Goal: Task Accomplishment & Management: Use online tool/utility

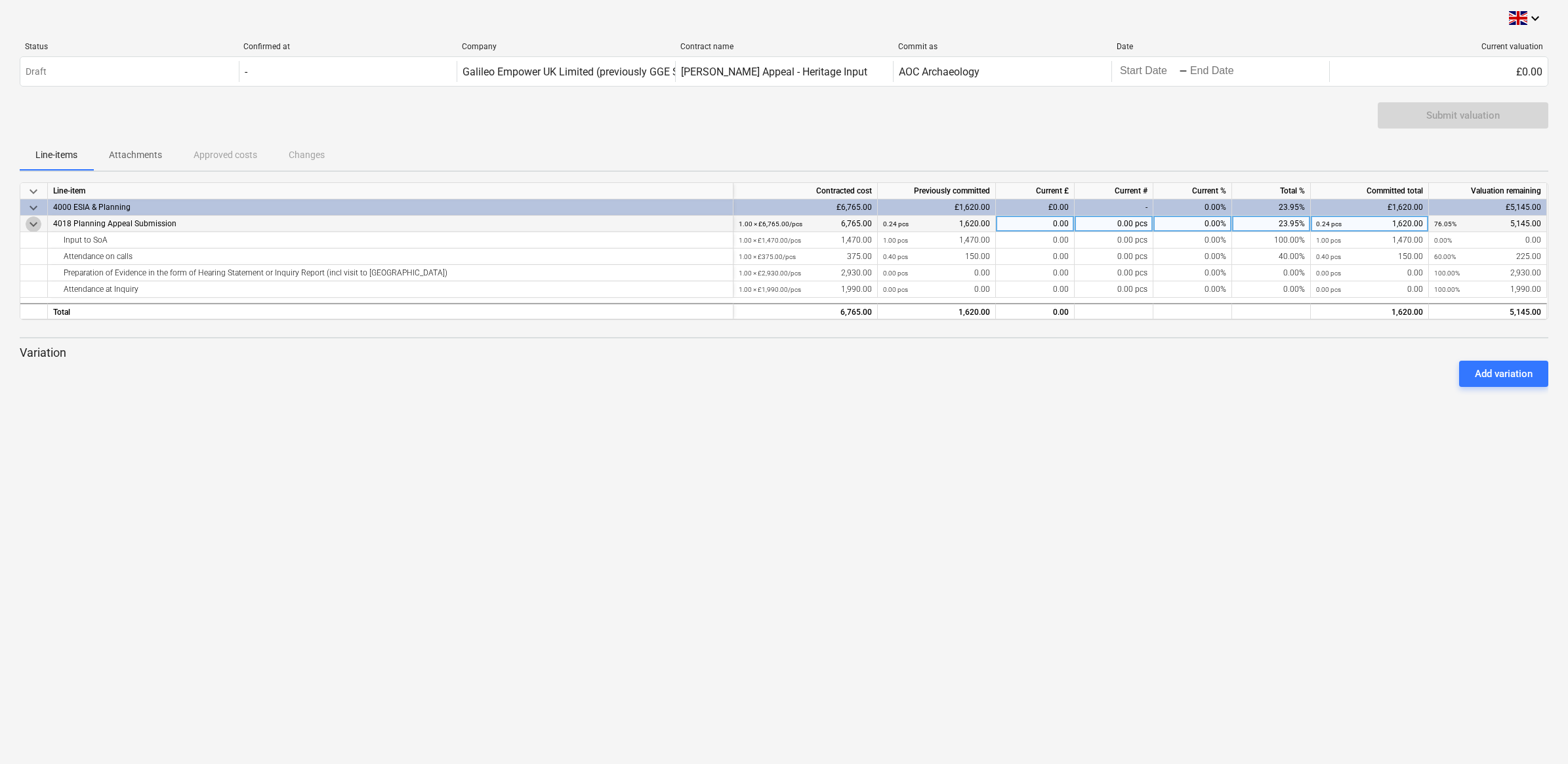
click at [30, 225] on span "keyboard_arrow_down" at bounding box center [33, 225] width 15 height 15
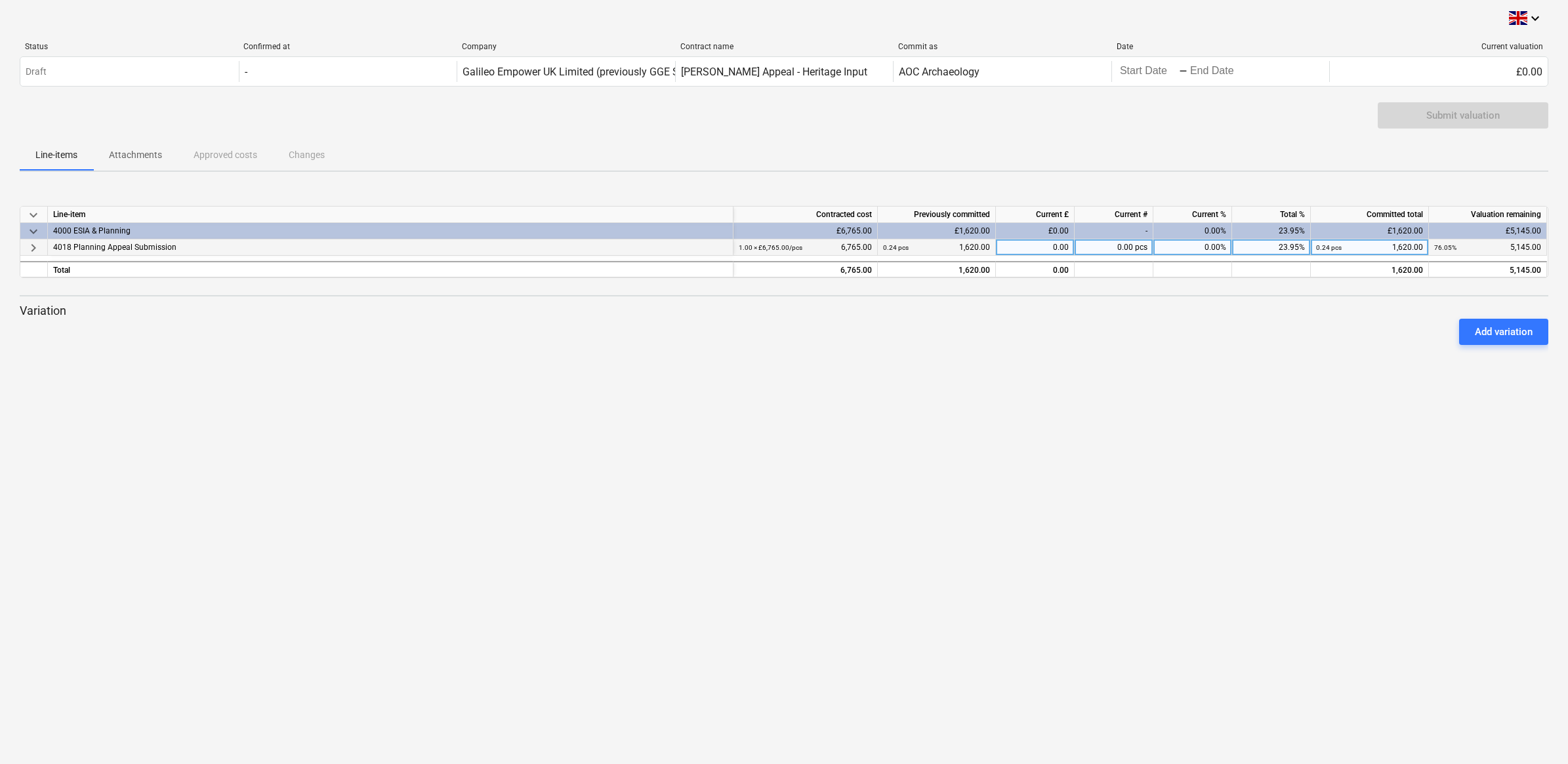
click at [33, 251] on span "keyboard_arrow_right" at bounding box center [33, 248] width 15 height 15
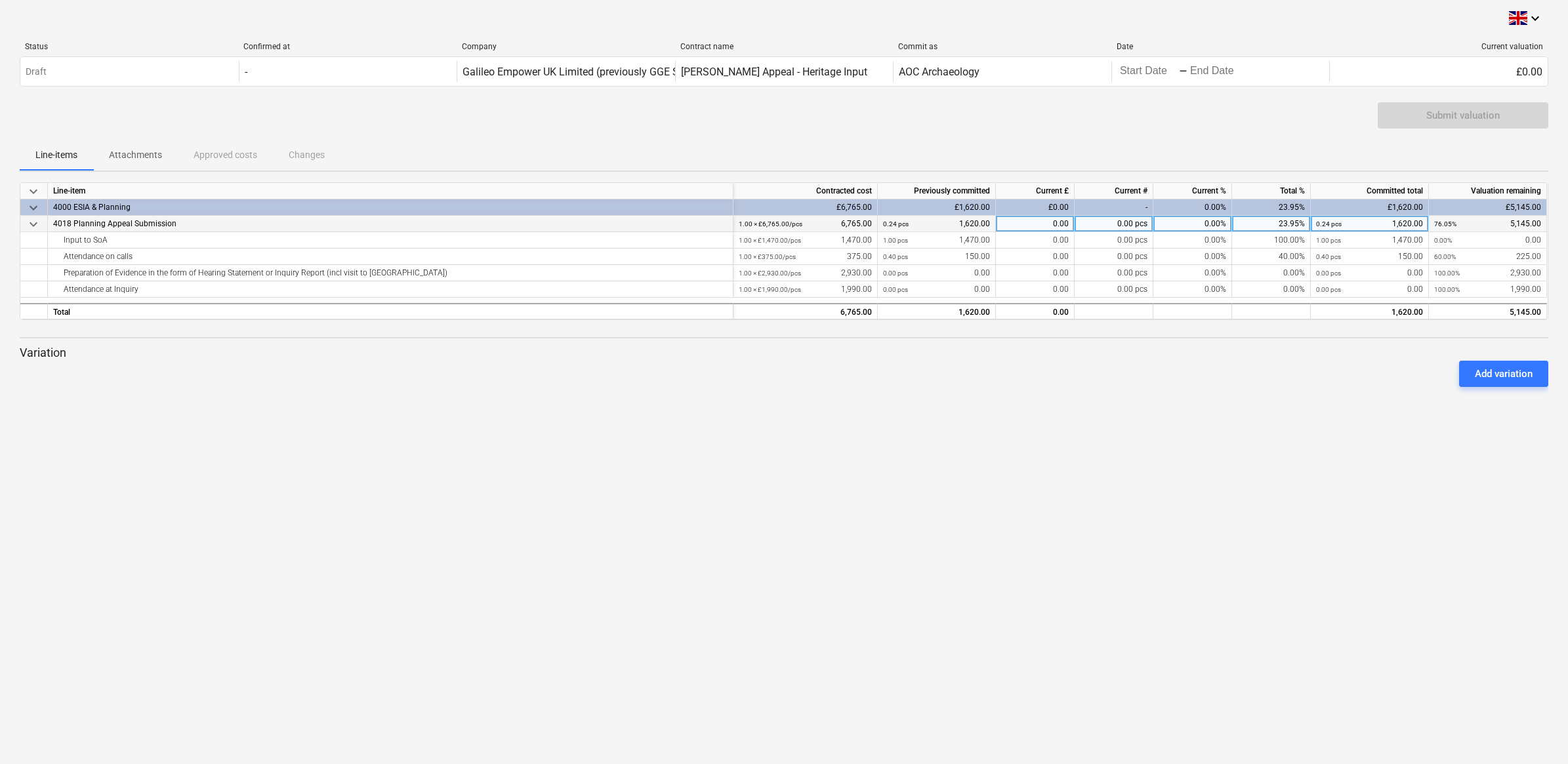
click at [30, 207] on span "keyboard_arrow_down" at bounding box center [33, 207] width 15 height 15
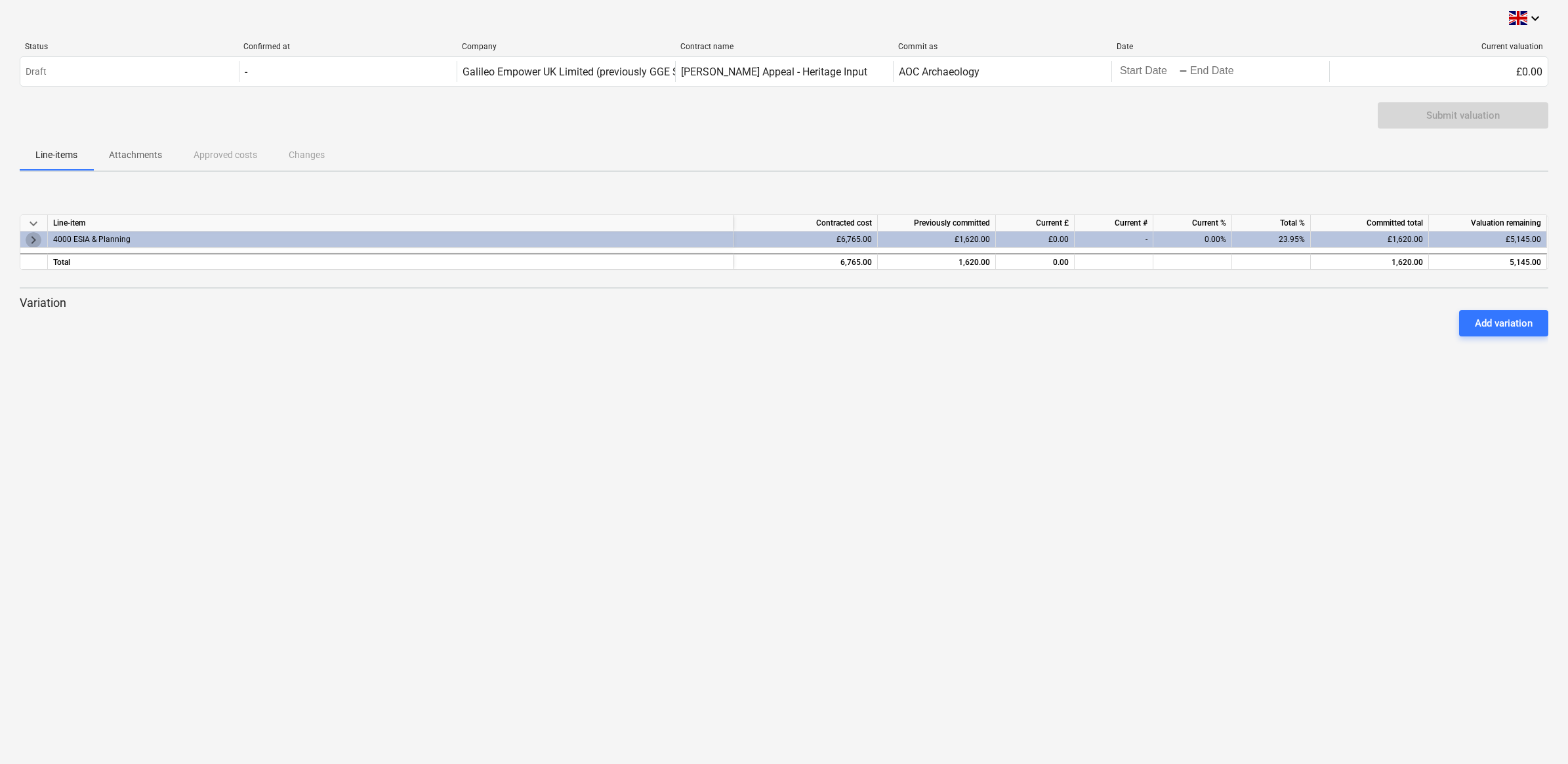
click at [37, 237] on span "keyboard_arrow_right" at bounding box center [33, 239] width 15 height 15
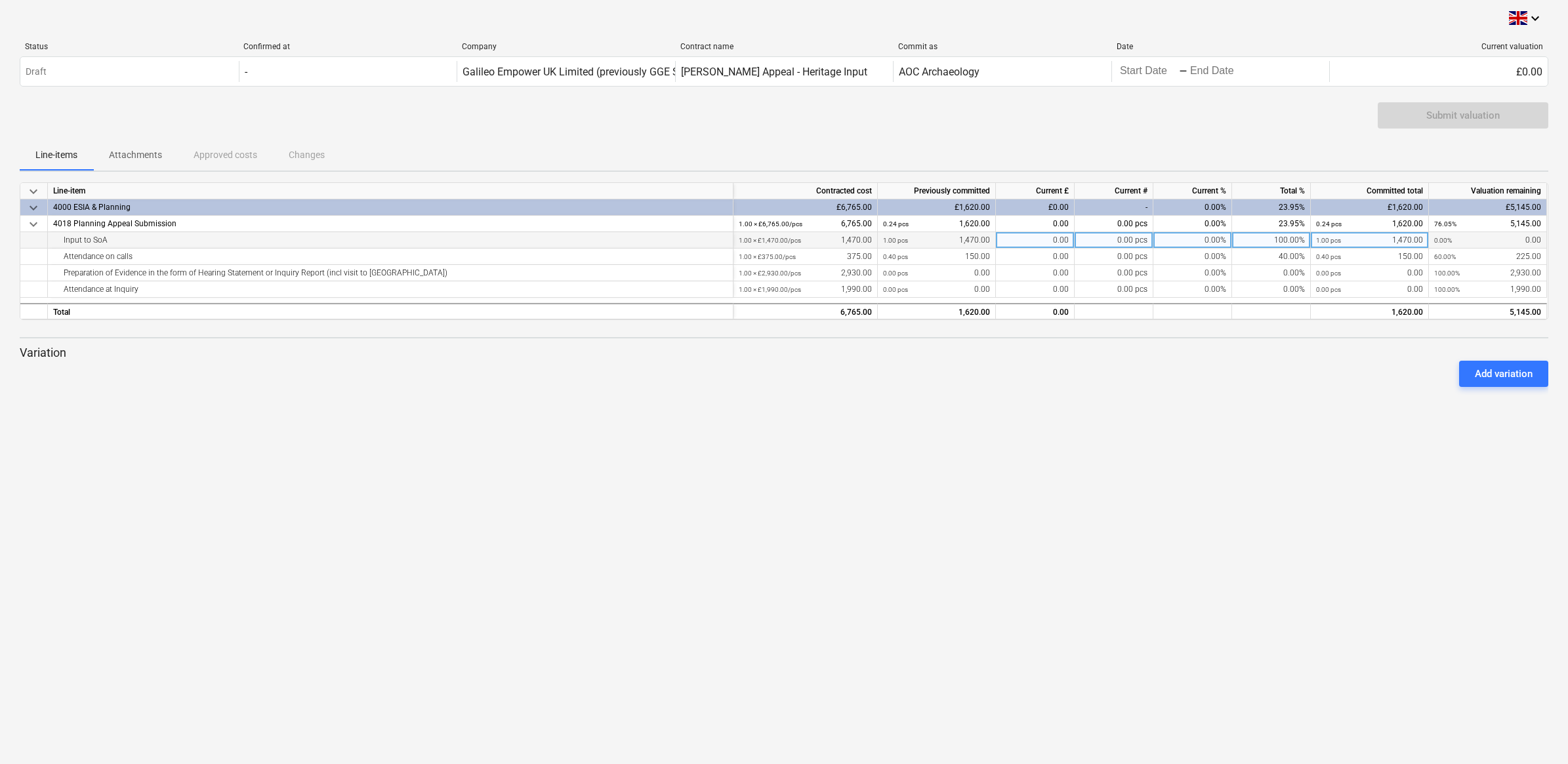
click at [731, 239] on div "0.00 pcs" at bounding box center [1115, 240] width 79 height 16
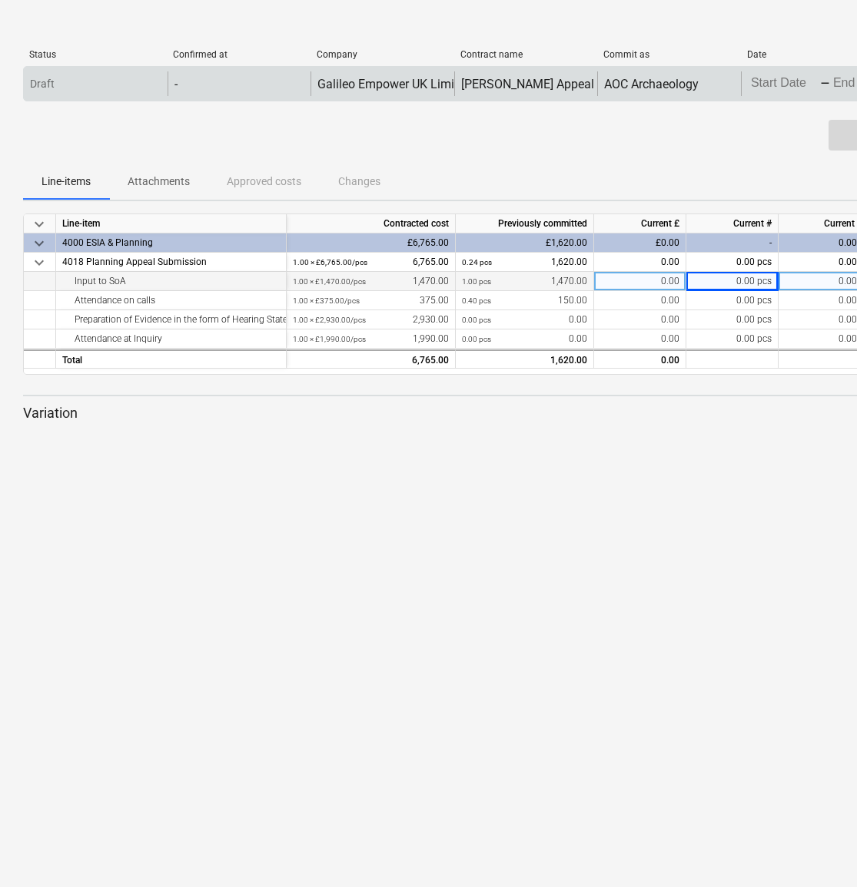
click at [85, 71] on div "Draft" at bounding box center [96, 83] width 144 height 25
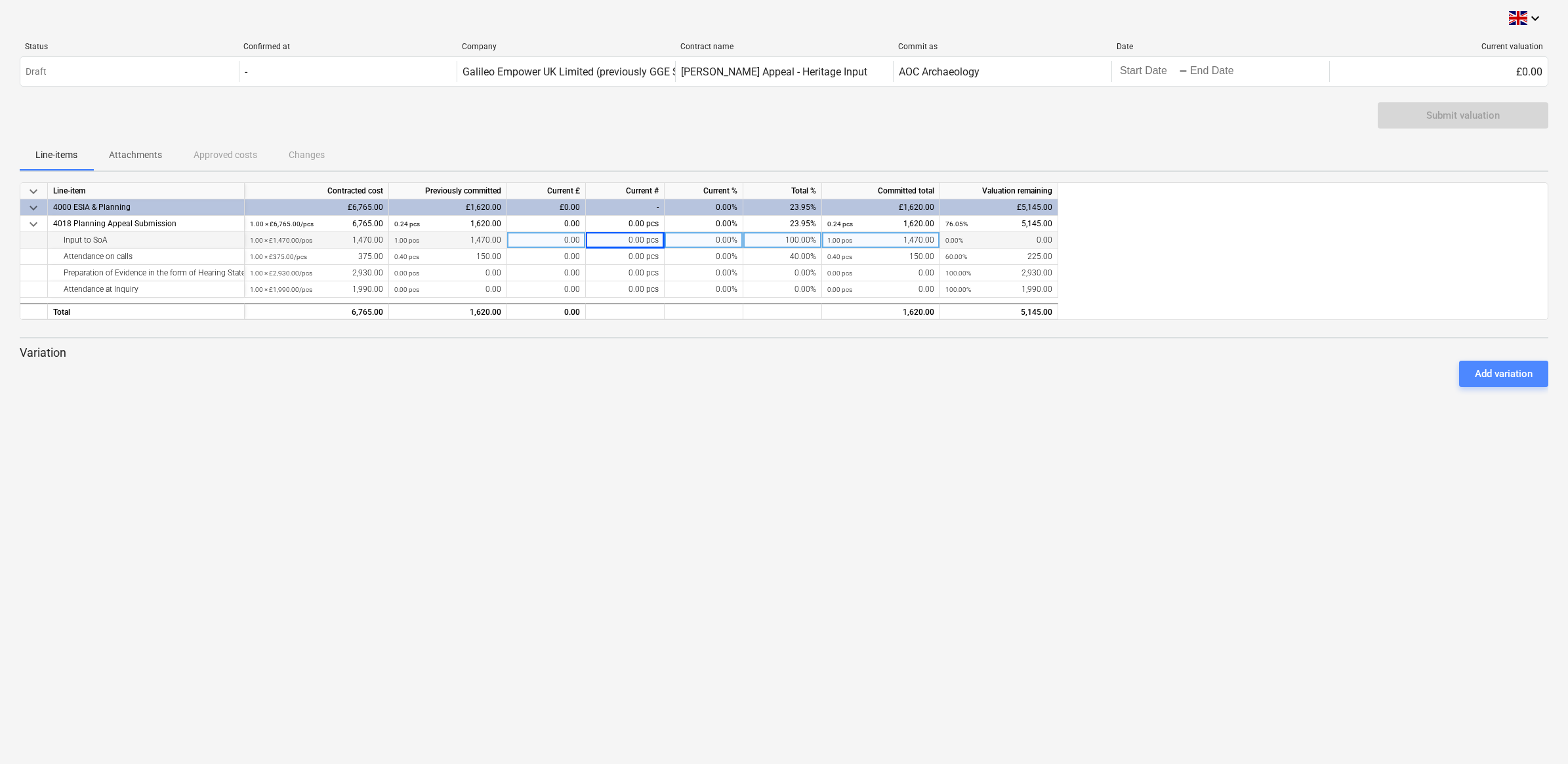
click at [731, 376] on div "Add variation" at bounding box center [1504, 374] width 58 height 17
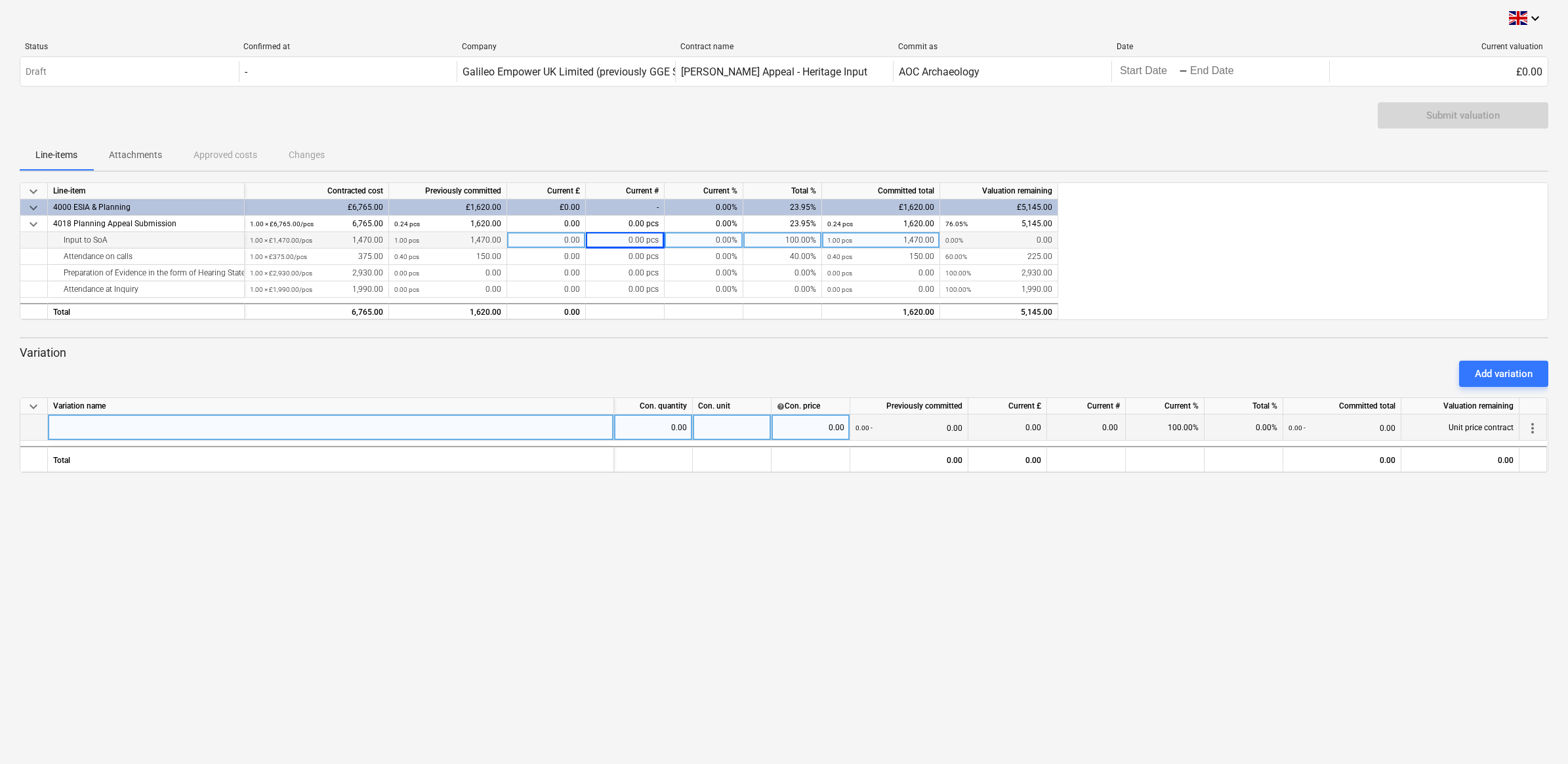
click at [69, 434] on div at bounding box center [331, 428] width 566 height 26
drag, startPoint x: 244, startPoint y: 189, endPoint x: 273, endPoint y: 184, distance: 29.4
click at [273, 184] on div "Contracted cost" at bounding box center [317, 190] width 144 height 16
drag, startPoint x: 243, startPoint y: 185, endPoint x: 261, endPoint y: 189, distance: 18.4
click at [0, 0] on div "keyboard_arrow_down Line-item Contracted cost Previously committed Current £ Cu…" at bounding box center [0, 0] width 0 height 0
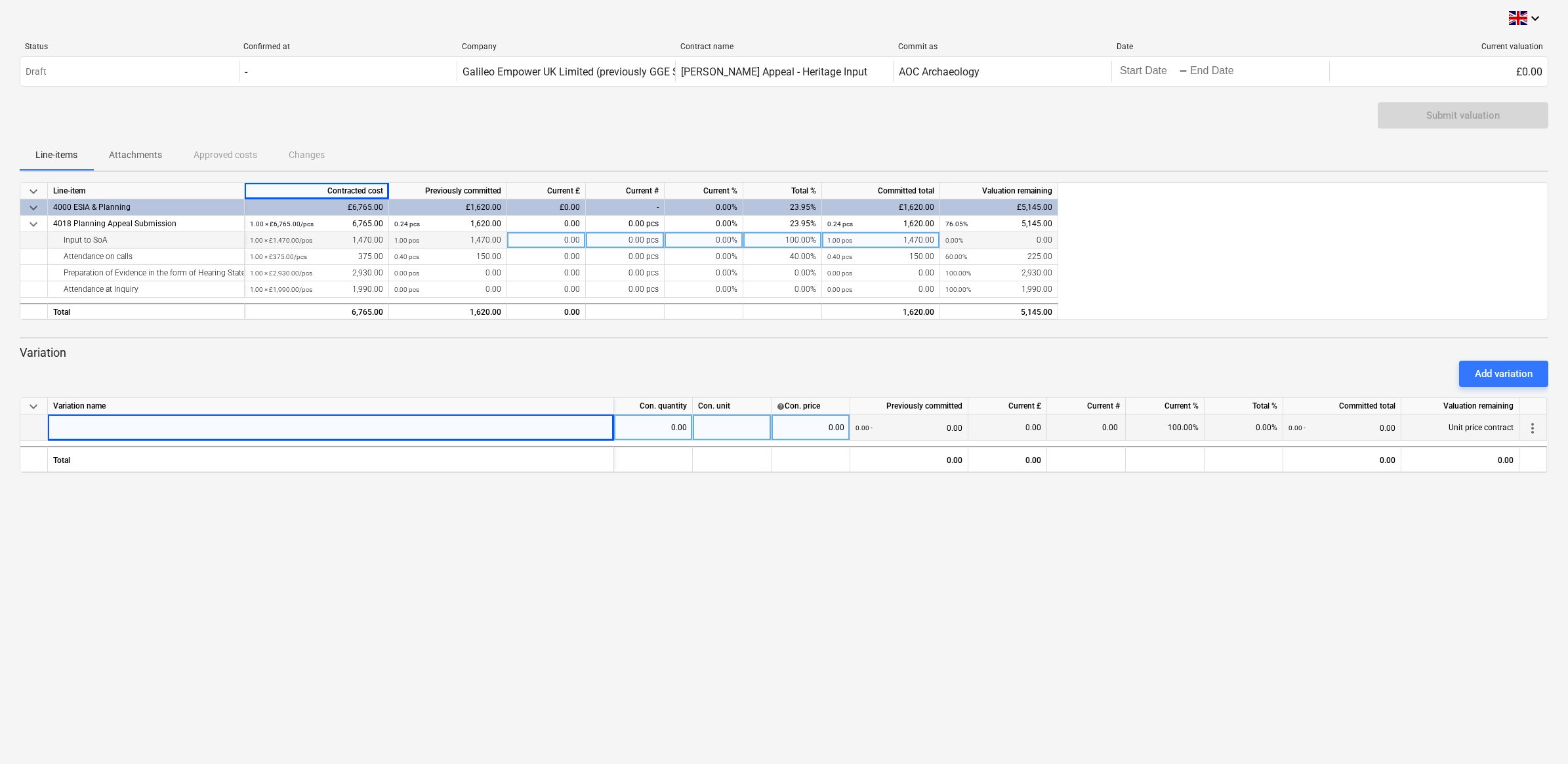
click at [289, 367] on div "Add variation" at bounding box center [784, 373] width 1540 height 37
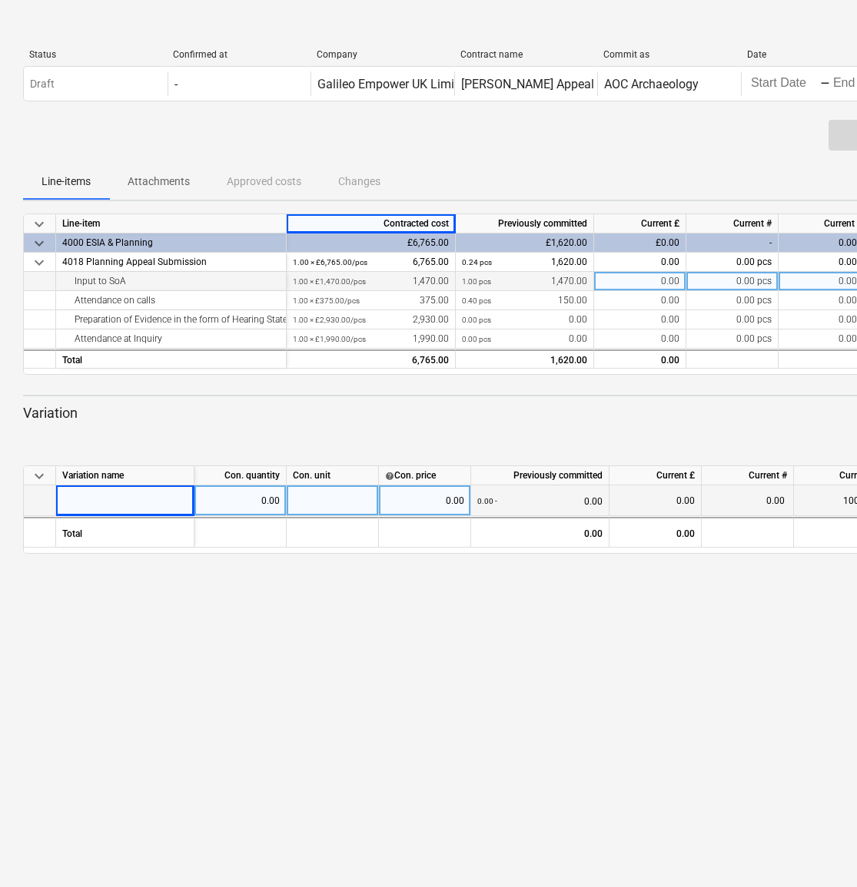
click at [782, 380] on div at bounding box center [525, 381] width 1005 height 12
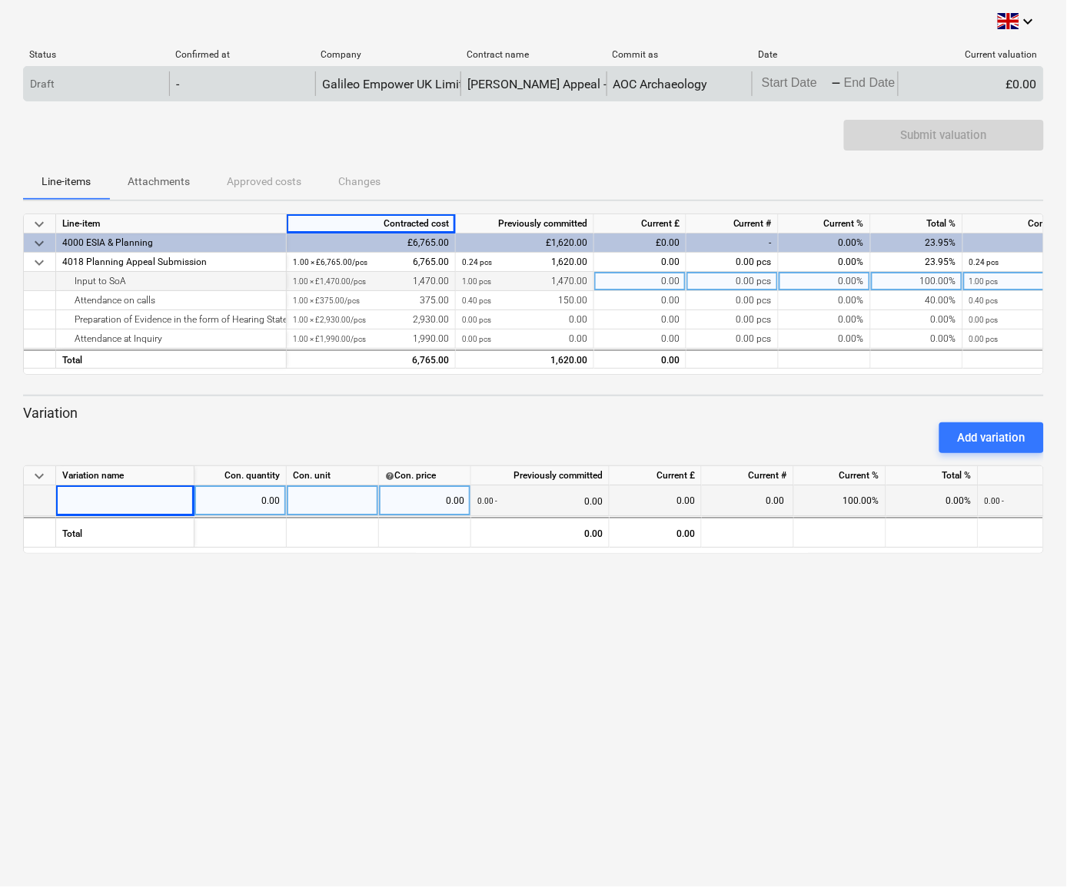
click at [856, 83] on div "£0.00" at bounding box center [969, 83] width 145 height 25
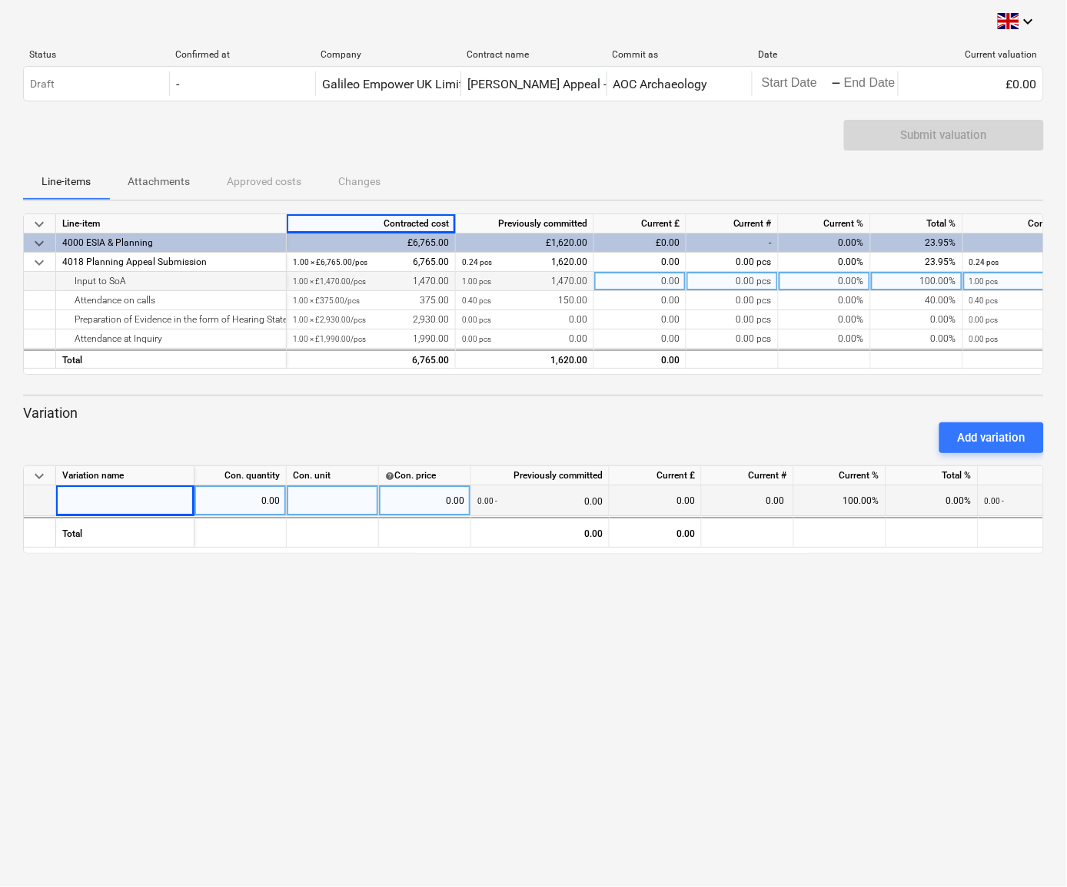
click at [771, 280] on div "0.00 pcs" at bounding box center [732, 281] width 92 height 19
click at [734, 137] on div "Submit valuation" at bounding box center [533, 141] width 1020 height 43
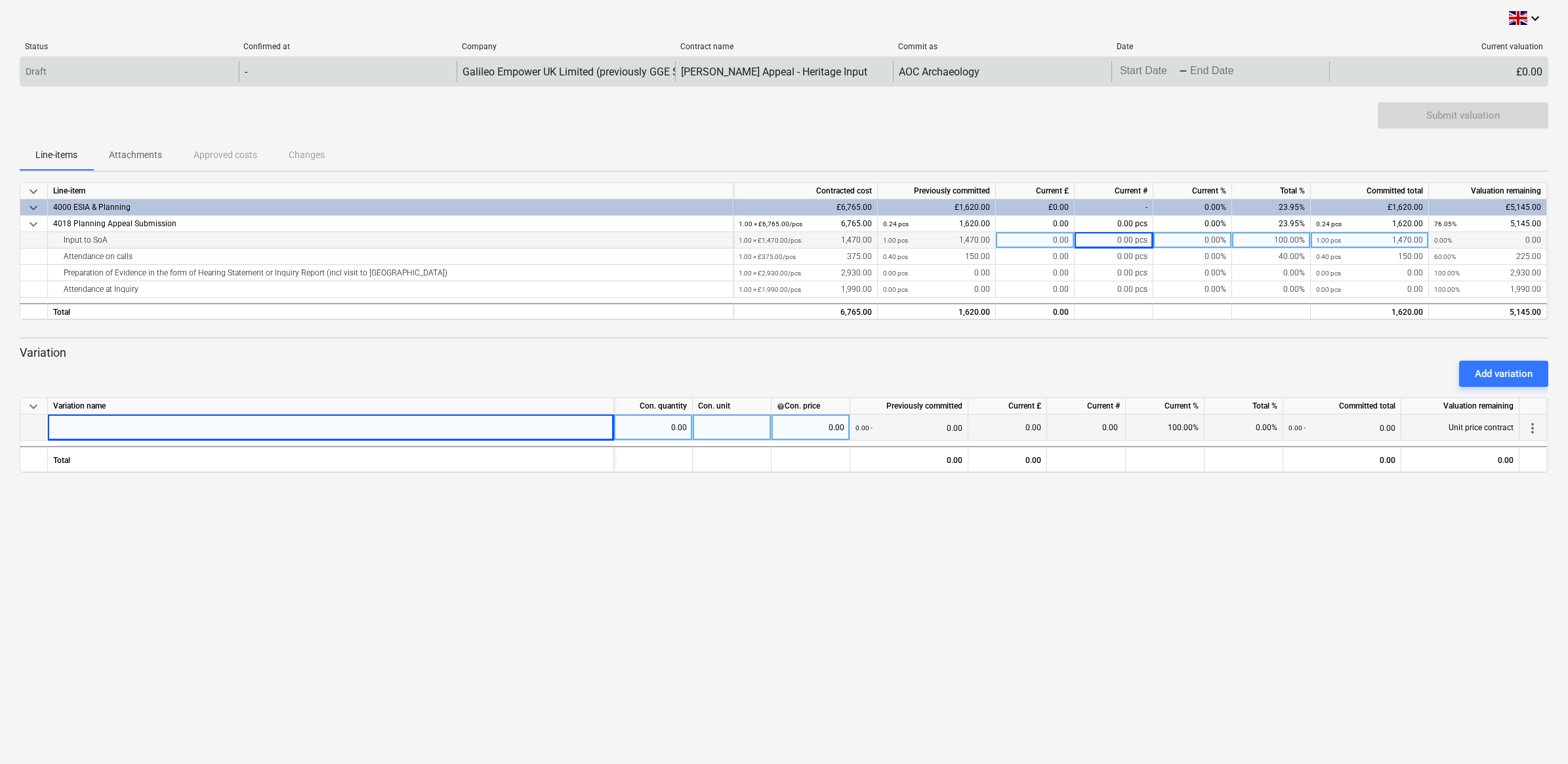
click at [731, 73] on div "£0.00" at bounding box center [1439, 71] width 219 height 21
click at [731, 71] on div "£0.00" at bounding box center [1439, 71] width 219 height 21
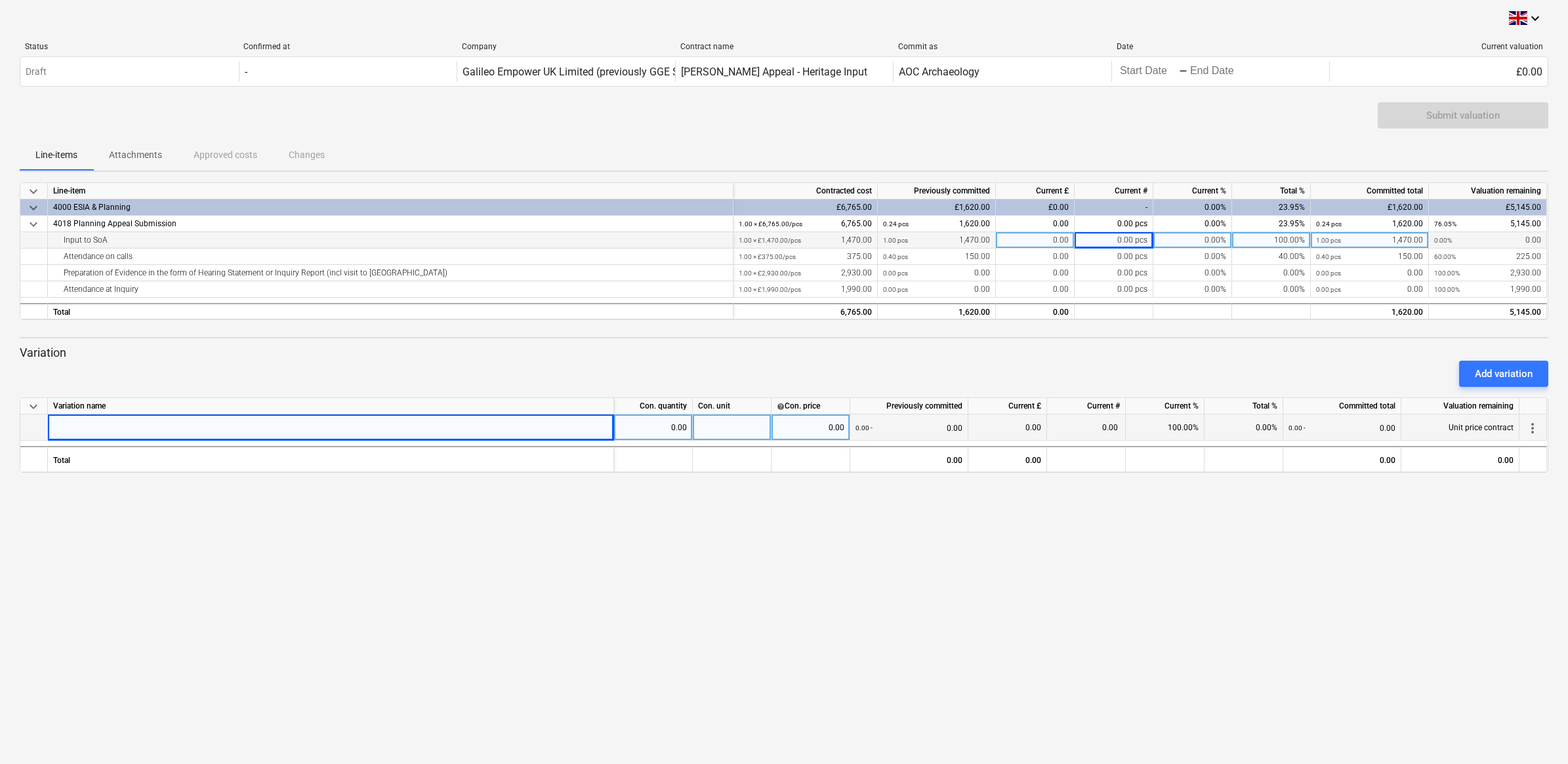
click at [731, 240] on div "0.00% 0.00" at bounding box center [1488, 240] width 107 height 16
click at [717, 430] on div at bounding box center [732, 428] width 79 height 26
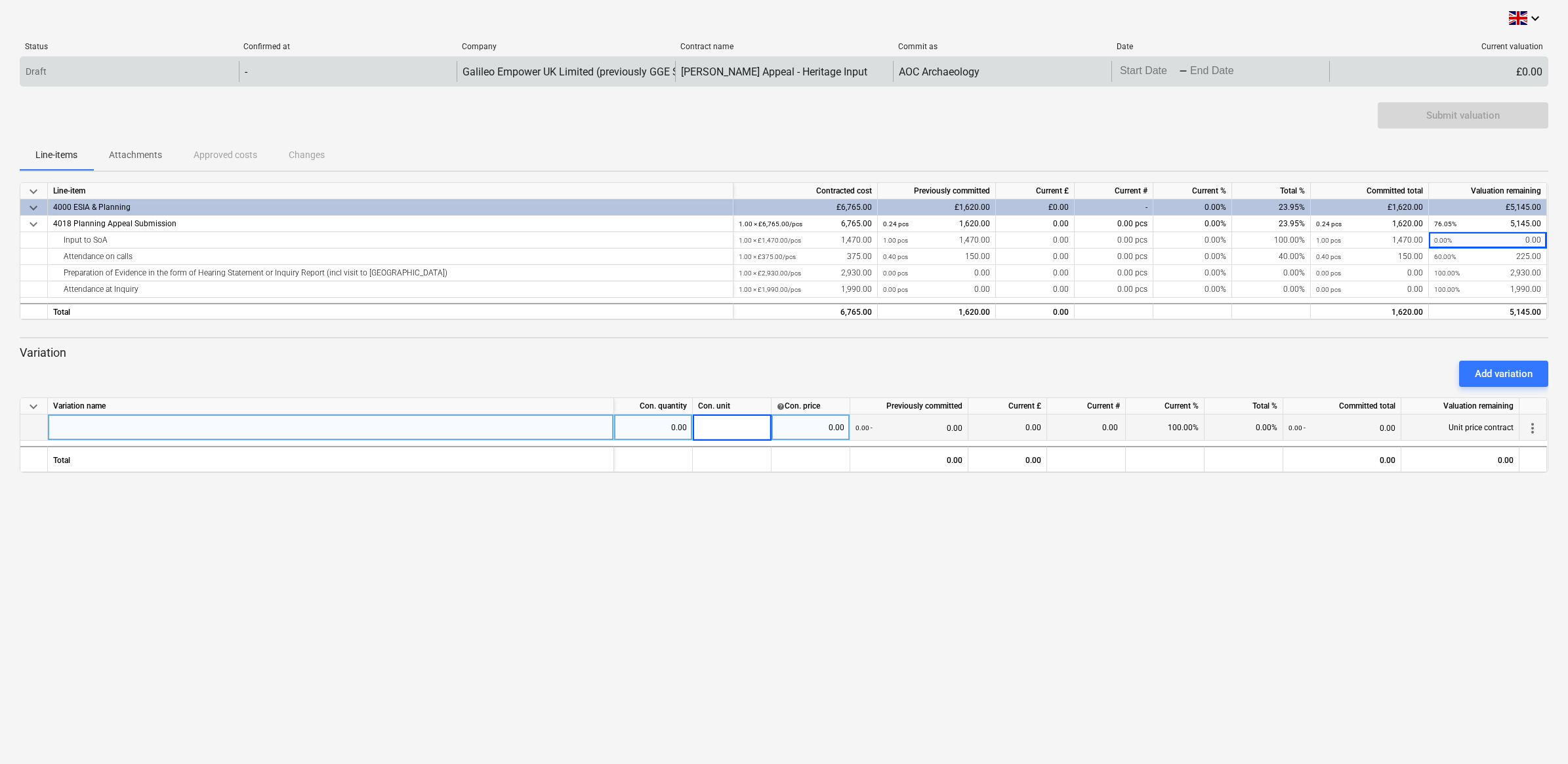
click at [284, 70] on div "-" at bounding box center [348, 71] width 219 height 21
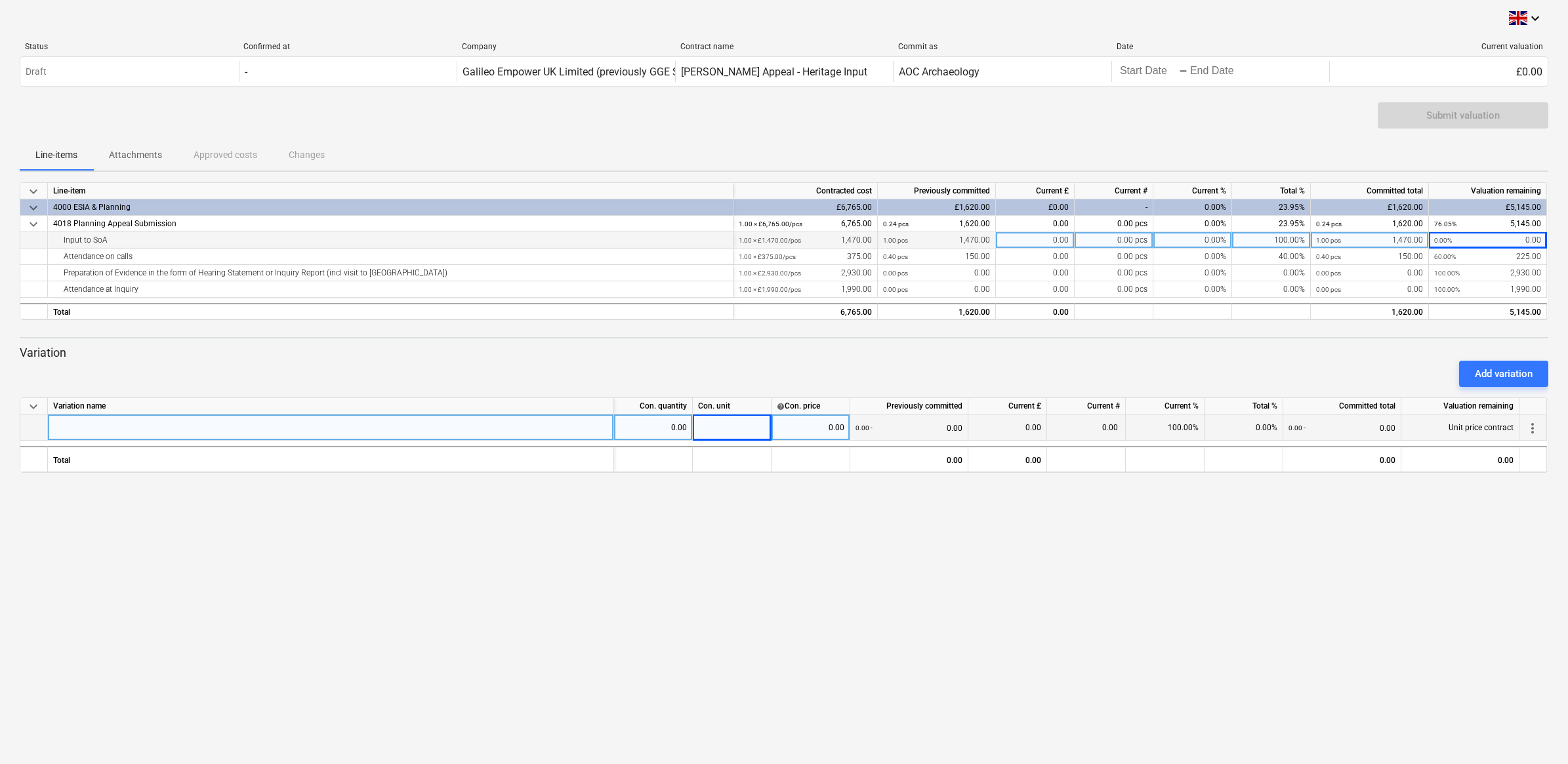
click at [731, 242] on div "1.00 pcs 1,470.00" at bounding box center [936, 240] width 107 height 16
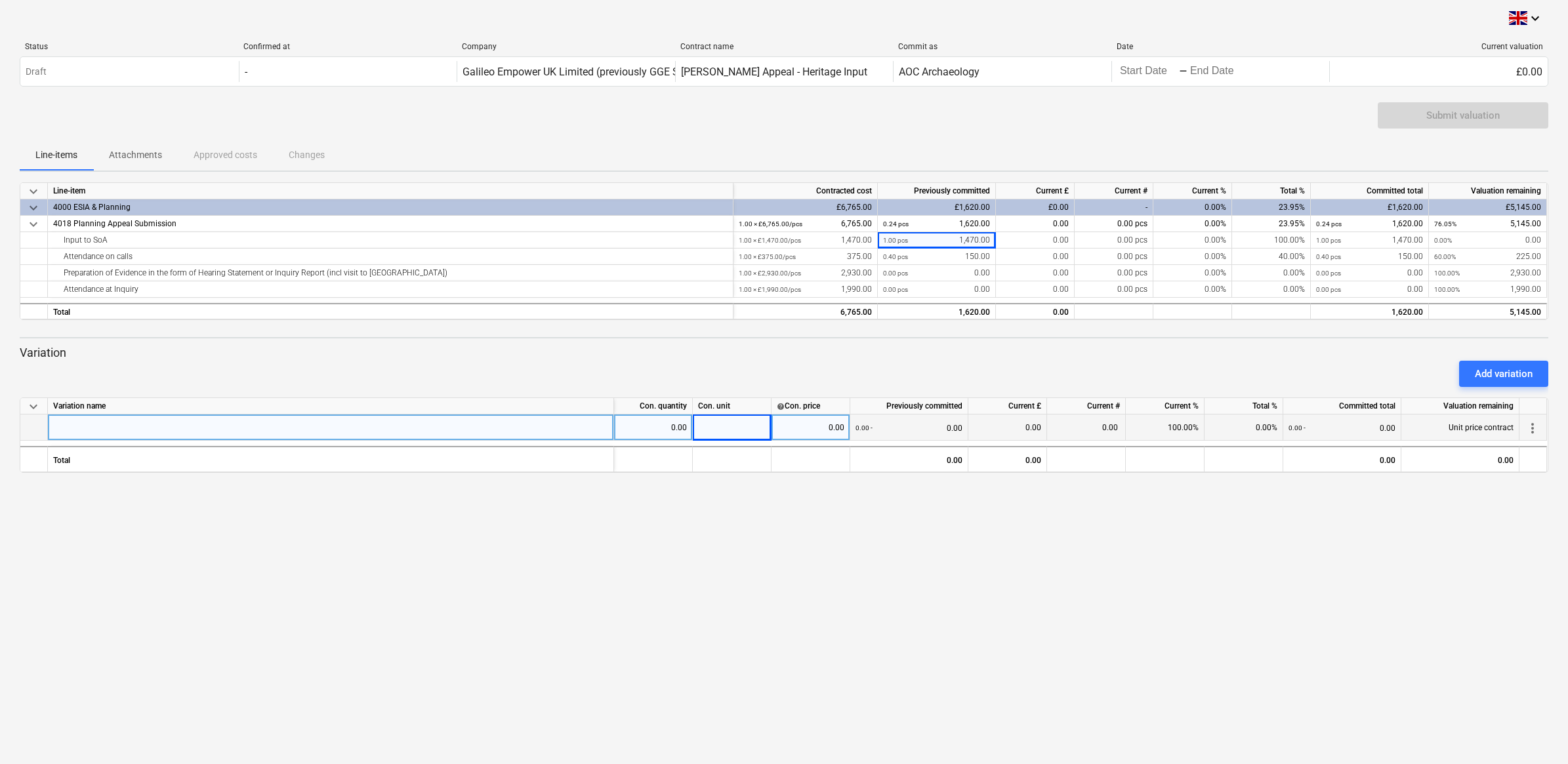
click at [421, 430] on div at bounding box center [331, 428] width 566 height 26
type input "Response to further written submissions by"
click at [246, 428] on div "Response to further written submissions by" at bounding box center [331, 428] width 566 height 26
click at [241, 423] on input "Response to further written submissions by" at bounding box center [331, 428] width 565 height 26
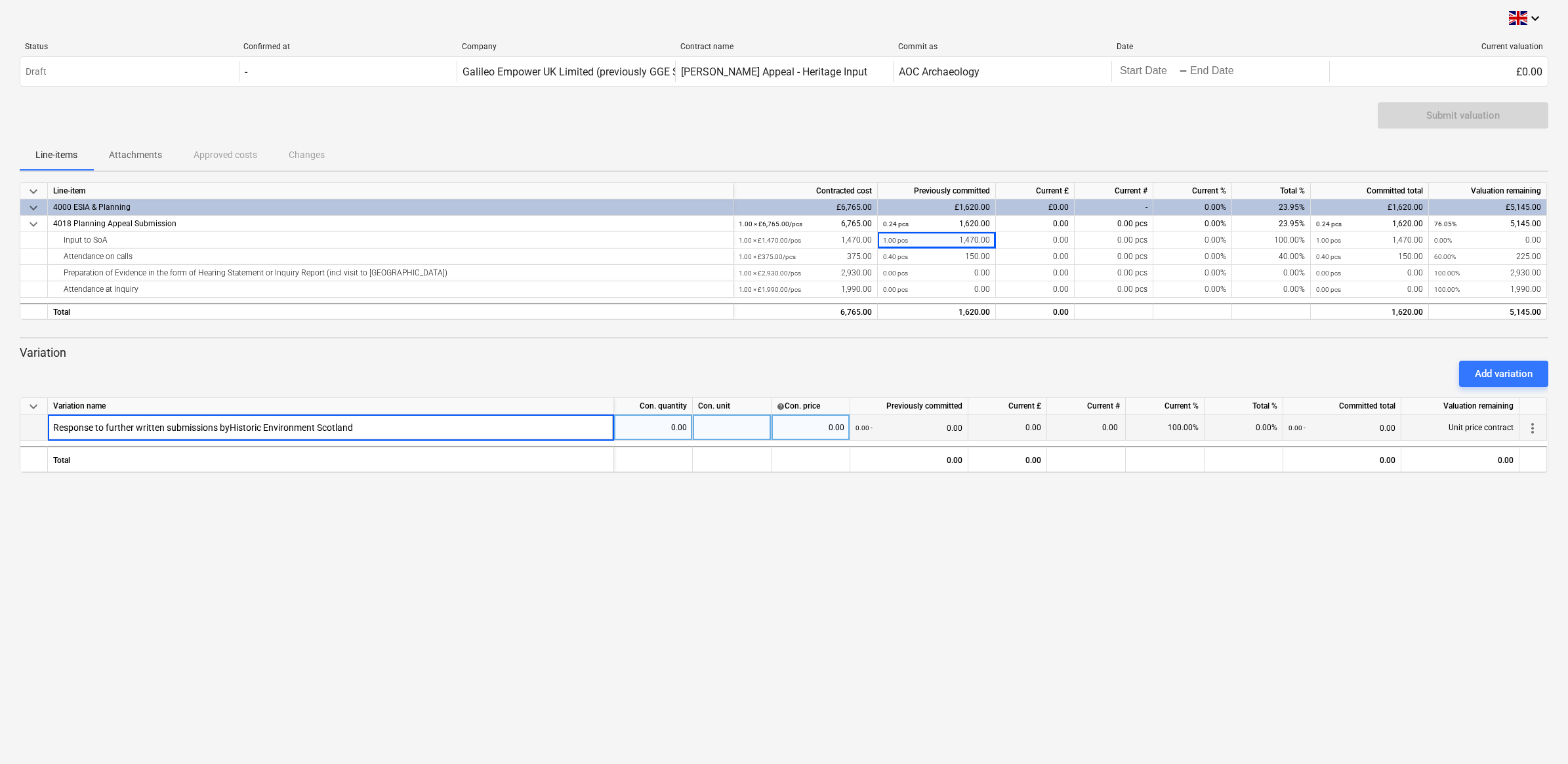
click at [231, 424] on input "Response to further written submissions byHistoric Environment Scotland" at bounding box center [331, 428] width 565 height 26
type input "Response to further written submissions by Historic Environment Scotland"
click at [731, 433] on div "0.00" at bounding box center [810, 428] width 67 height 26
click at [658, 425] on div "0.00" at bounding box center [652, 428] width 67 height 26
type input "22"
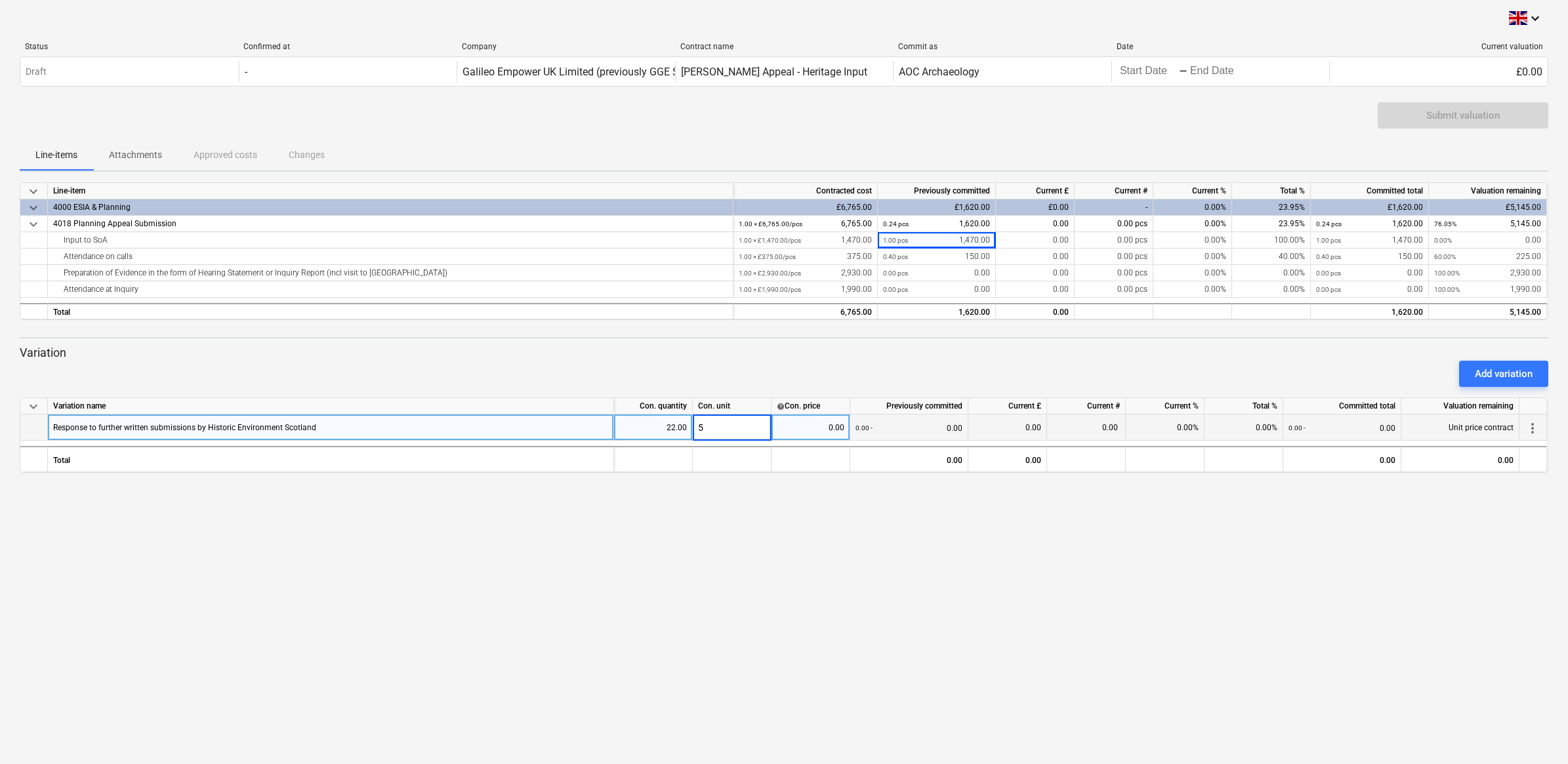
type input "50"
click at [717, 423] on div "50" at bounding box center [732, 428] width 79 height 26
type input ".00"
click at [717, 423] on div ".00" at bounding box center [732, 428] width 79 height 26
click at [717, 423] on input ".00" at bounding box center [731, 428] width 78 height 26
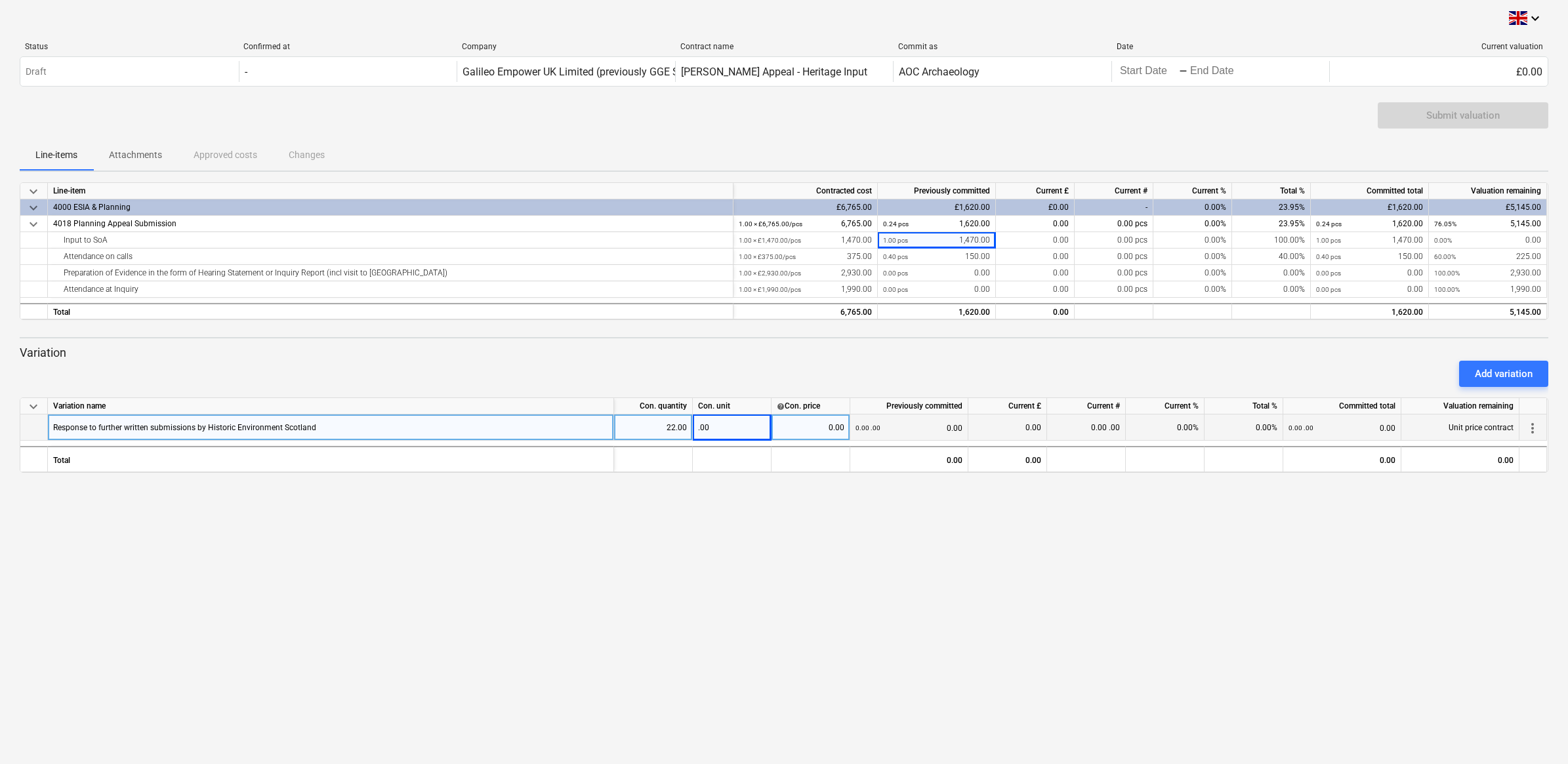
click at [500, 607] on div "keyboard_arrow_down Status Confirmed at Company Contract name Commit as Date Cu…" at bounding box center [784, 382] width 1568 height 764
drag, startPoint x: 719, startPoint y: 427, endPoint x: 696, endPoint y: 426, distance: 23.0
click at [696, 426] on div ".00" at bounding box center [732, 428] width 79 height 26
type input "50.00"
click at [731, 433] on div "0.00" at bounding box center [810, 428] width 67 height 26
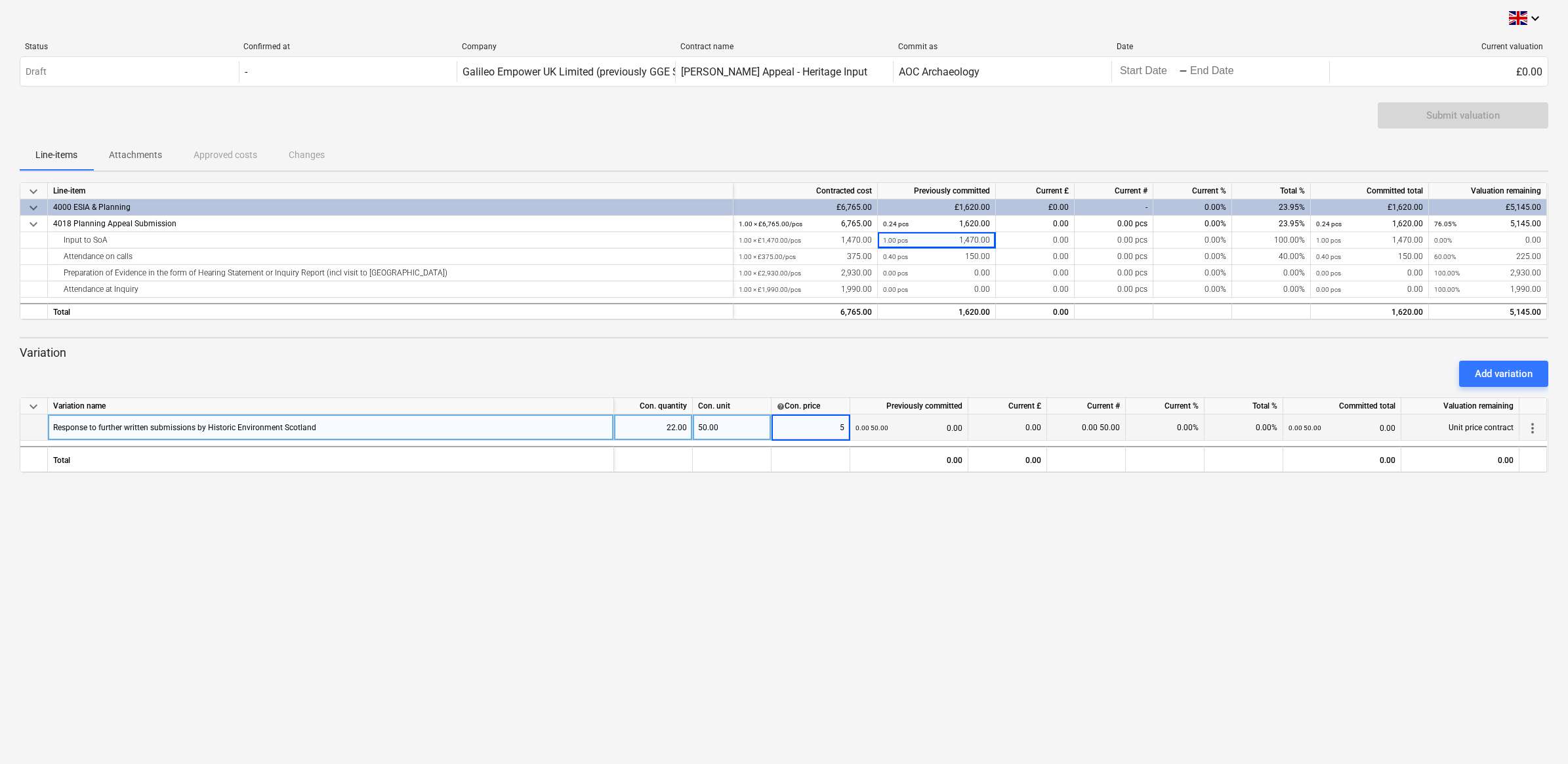
type input "50"
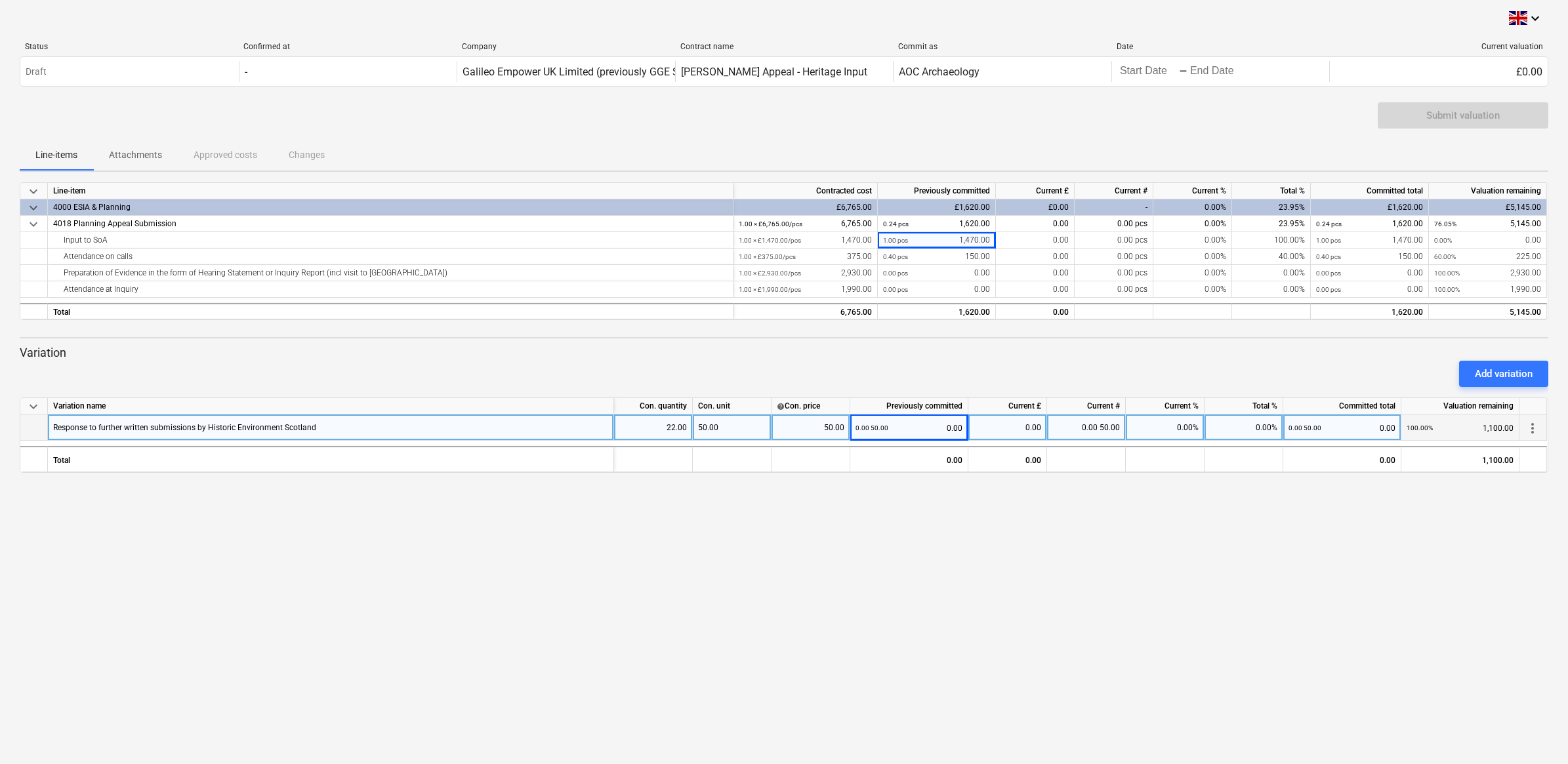
click at [725, 428] on div "50.00" at bounding box center [732, 428] width 79 height 26
click at [723, 428] on input "50.00" at bounding box center [731, 428] width 78 height 26
type input "0"
click at [731, 476] on div "keyboard_arrow_down Status Confirmed at Company Contract name Commit as Date Cu…" at bounding box center [784, 382] width 1568 height 764
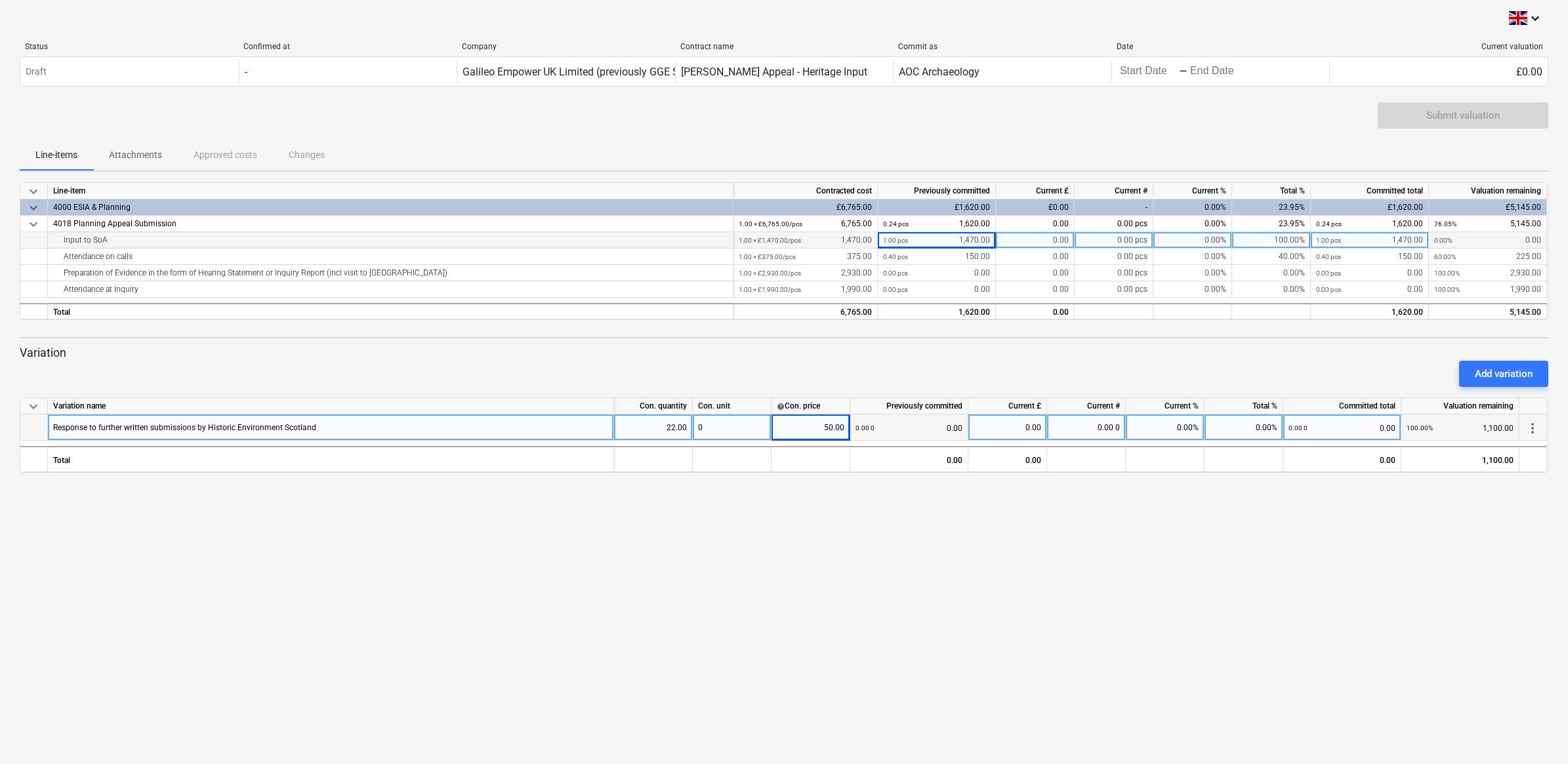
click at [31, 239] on div at bounding box center [34, 240] width 27 height 16
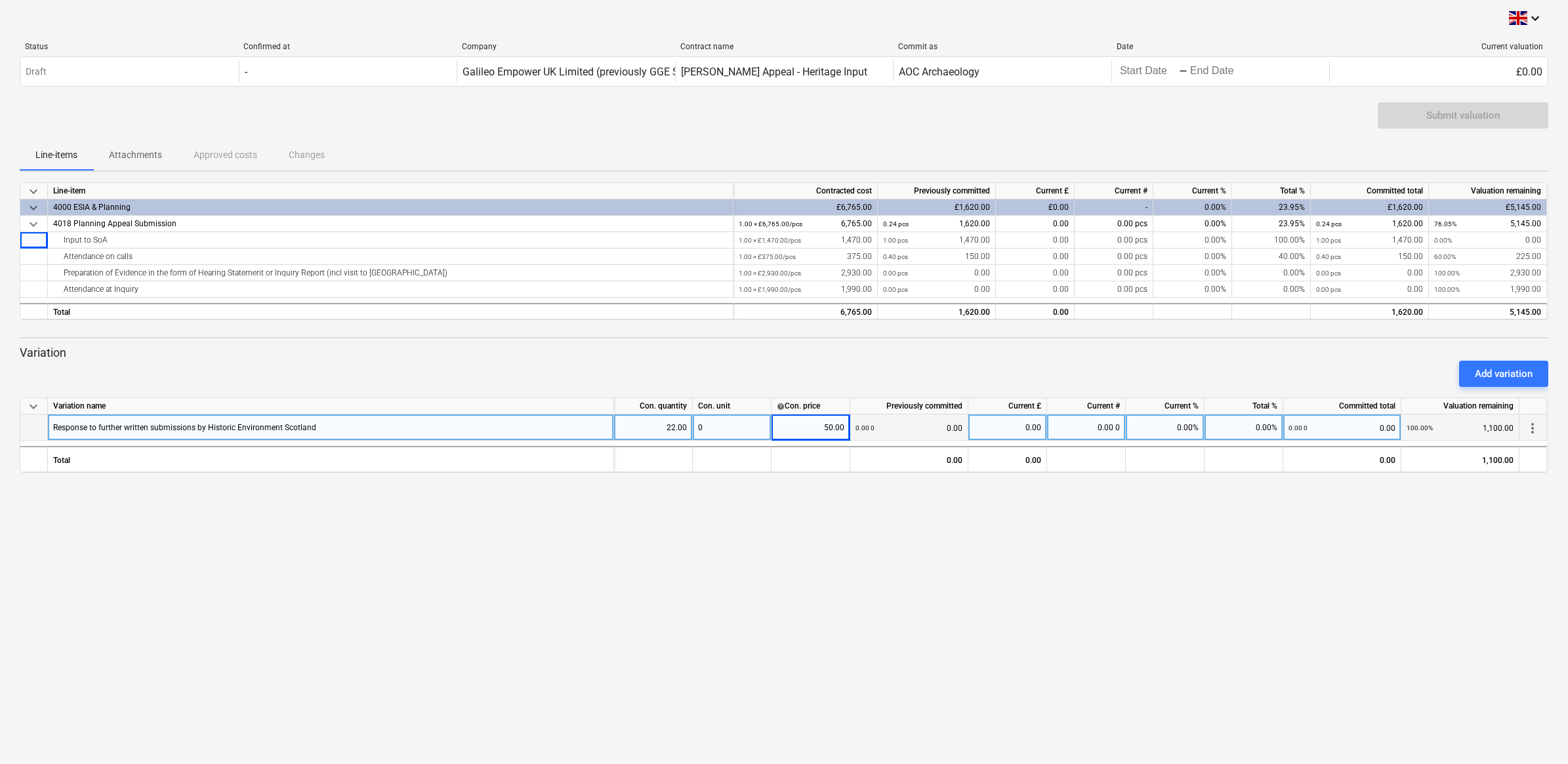
click at [731, 541] on div "keyboard_arrow_down Status Confirmed at Company Contract name Commit as Date Cu…" at bounding box center [784, 382] width 1568 height 764
click at [731, 422] on div "0.00 0 0.00" at bounding box center [1342, 429] width 107 height 27
click at [731, 425] on span "more_vert" at bounding box center [1533, 429] width 15 height 15
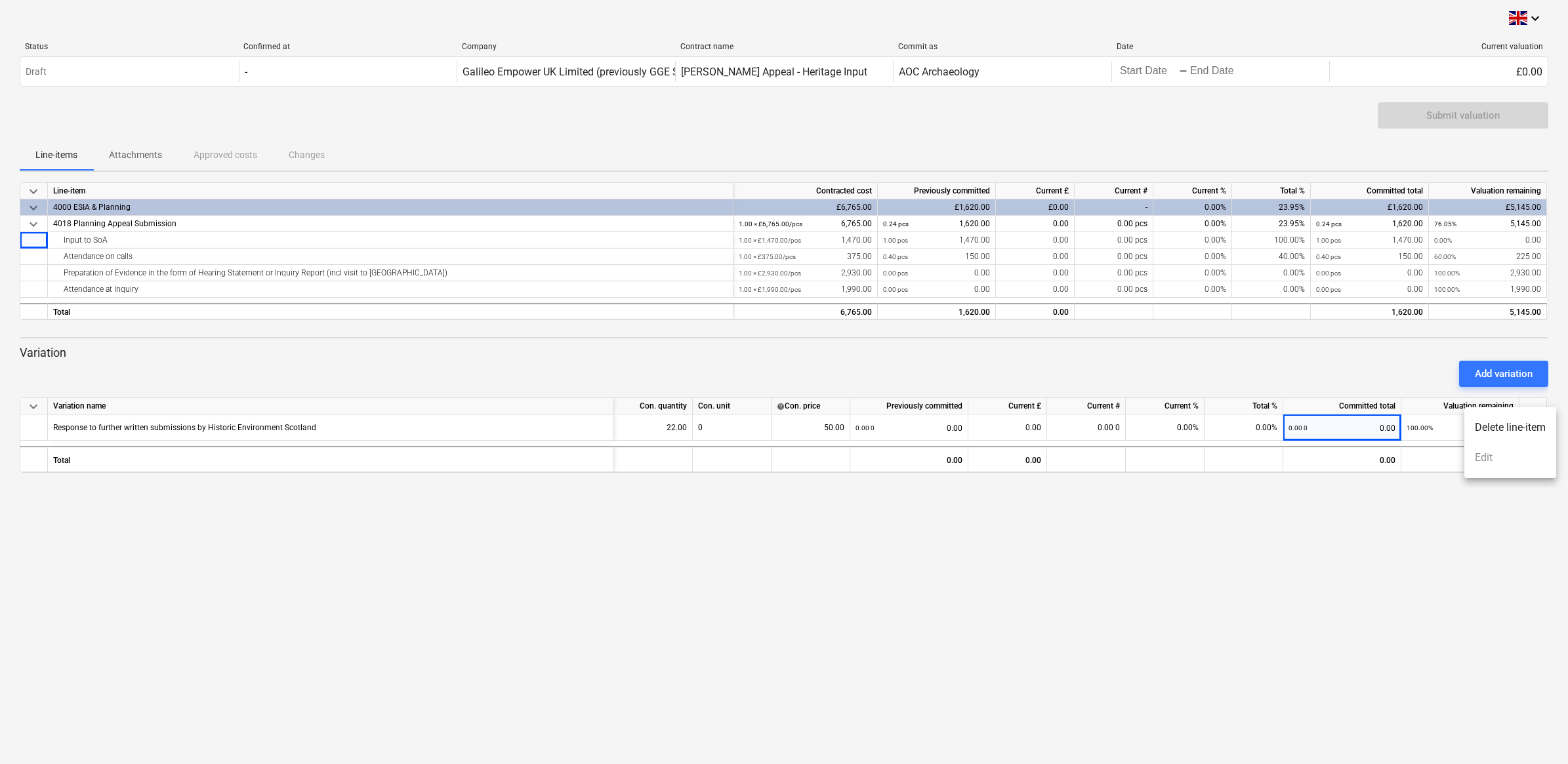
click at [731, 525] on div at bounding box center [784, 382] width 1568 height 764
click at [731, 353] on p "Variation" at bounding box center [784, 353] width 1529 height 15
click at [731, 123] on div "Submit valuation" at bounding box center [1464, 115] width 171 height 26
click at [91, 200] on div "4000 ESIA & Planning" at bounding box center [390, 207] width 675 height 16
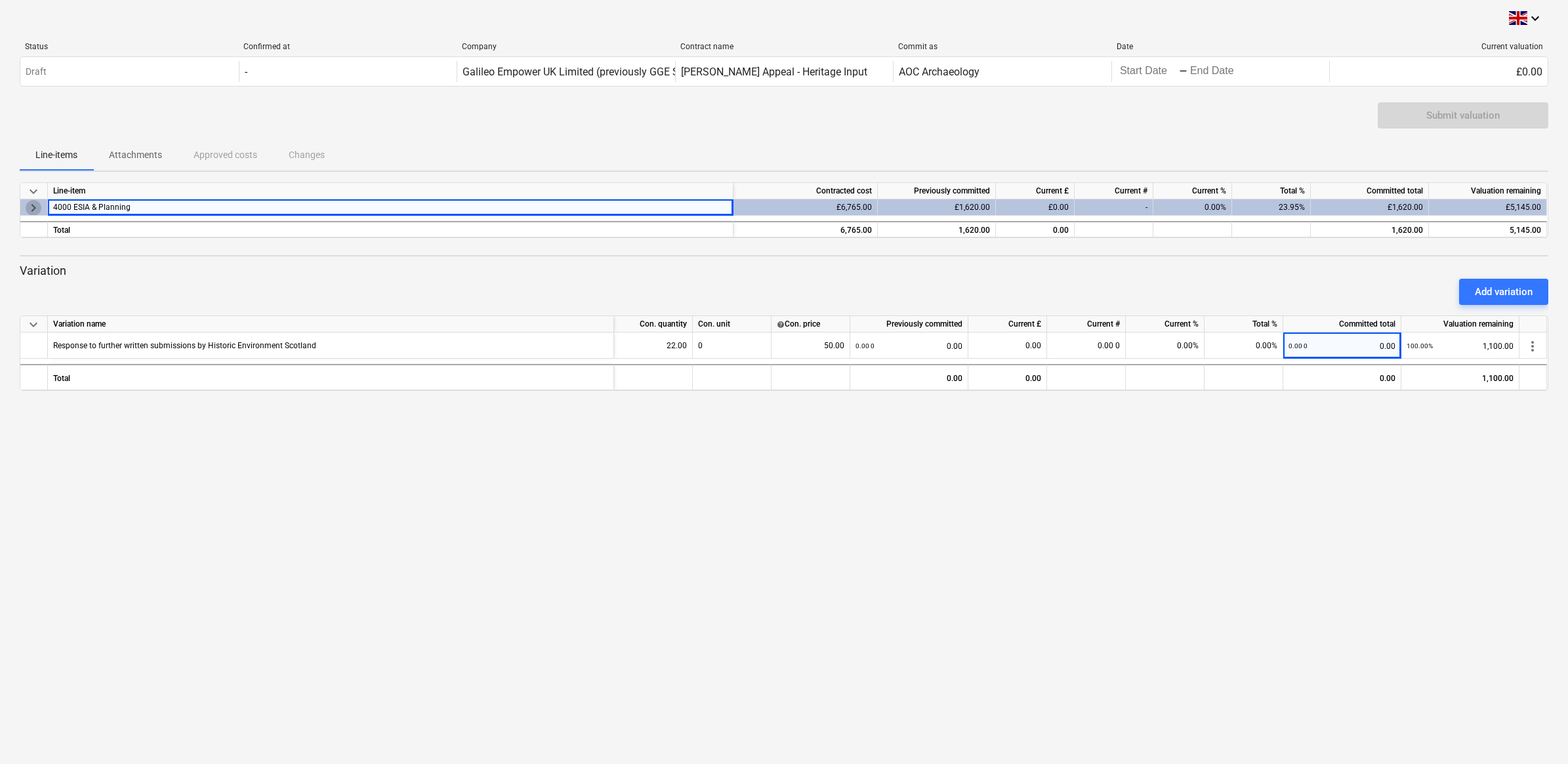
click at [35, 210] on span "keyboard_arrow_right" at bounding box center [33, 207] width 15 height 15
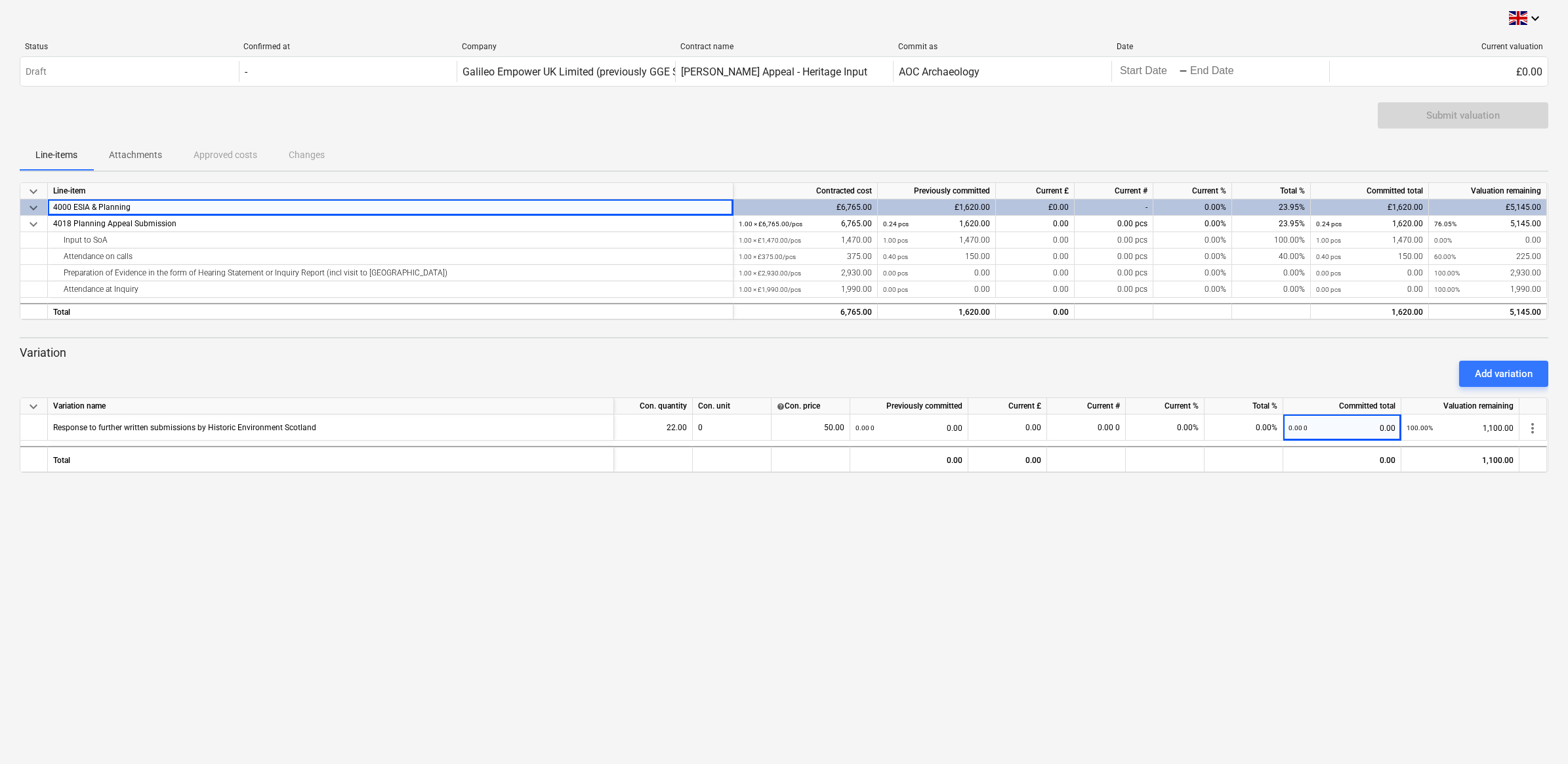
click at [126, 164] on span "Attachments" at bounding box center [135, 155] width 85 height 21
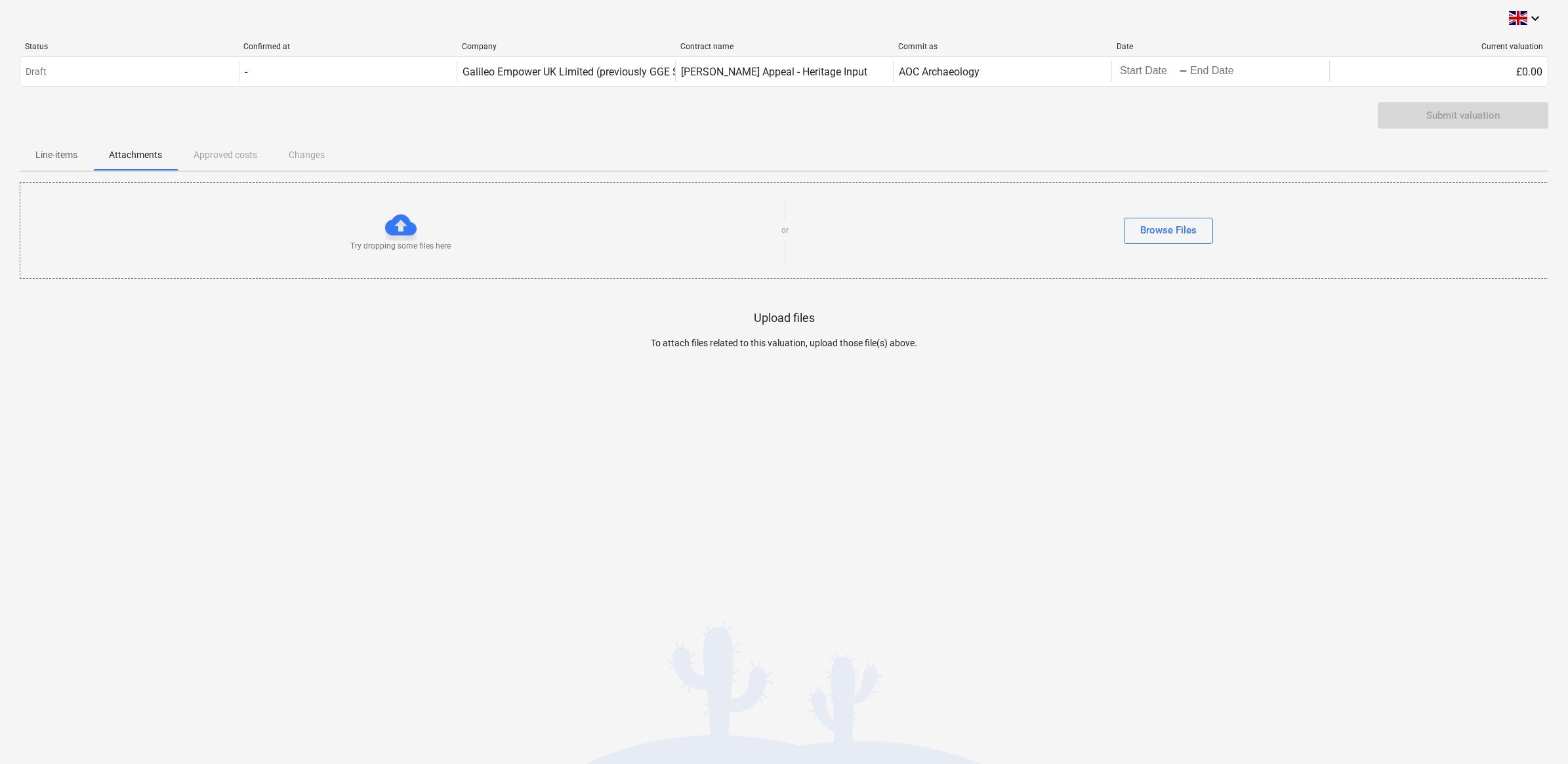
click at [196, 157] on div "Line-items Attachments Approved costs Changes" at bounding box center [784, 155] width 1529 height 32
click at [206, 155] on div "Line-items Attachments Approved costs Changes" at bounding box center [784, 155] width 1529 height 32
click at [294, 155] on div "Line-items Attachments Approved costs Changes" at bounding box center [784, 155] width 1529 height 32
click at [731, 230] on div "Browse Files" at bounding box center [1168, 230] width 56 height 17
click at [73, 157] on p "Line-items" at bounding box center [56, 155] width 42 height 14
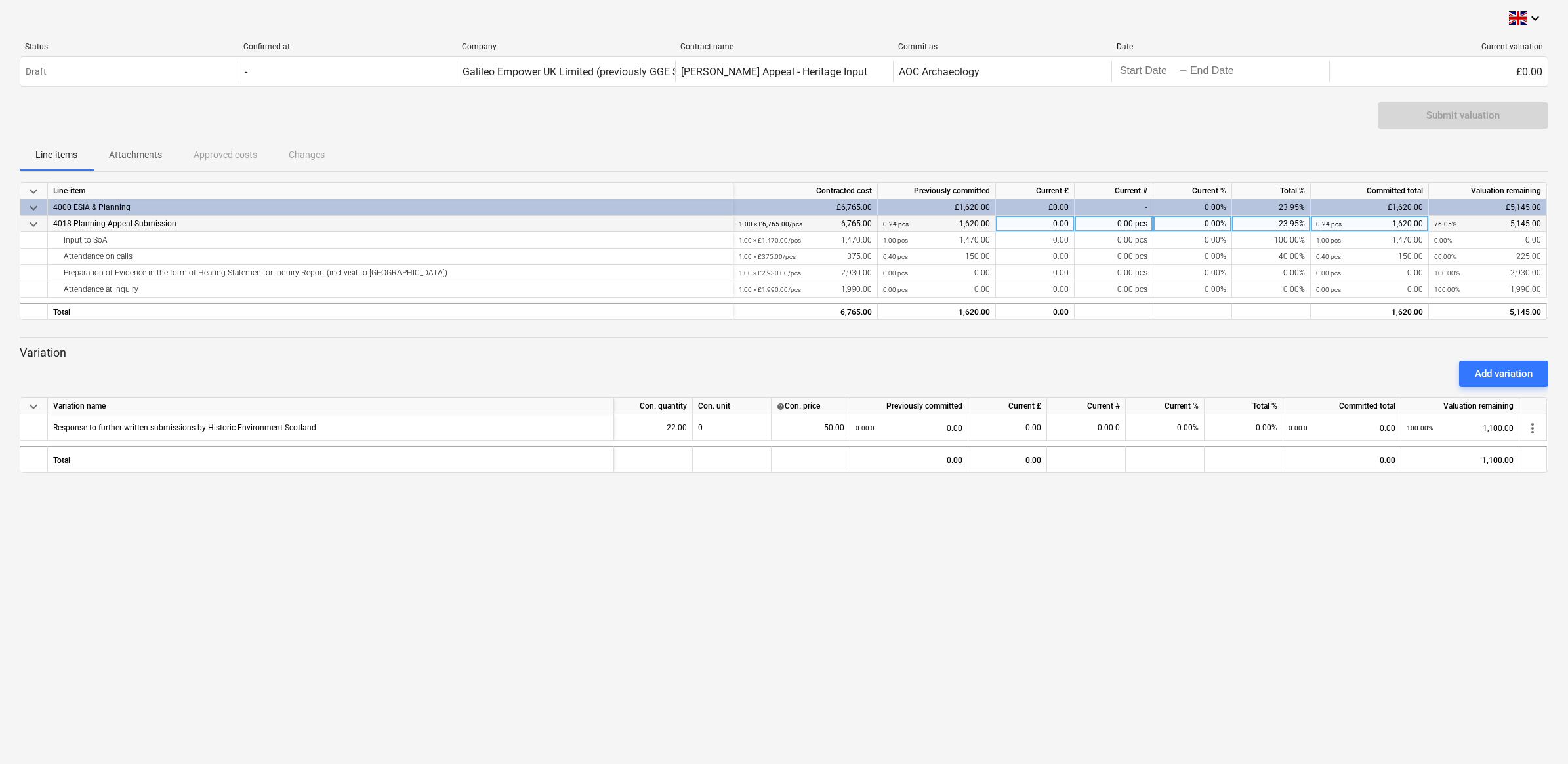
click at [731, 225] on div "0.00" at bounding box center [1035, 224] width 79 height 16
type input "1100"
click at [1042, 225] on div "0.00" at bounding box center [1035, 224] width 79 height 16
click at [1037, 198] on div "Current £" at bounding box center [1035, 190] width 79 height 16
click at [1044, 219] on div "0.00" at bounding box center [1035, 224] width 79 height 16
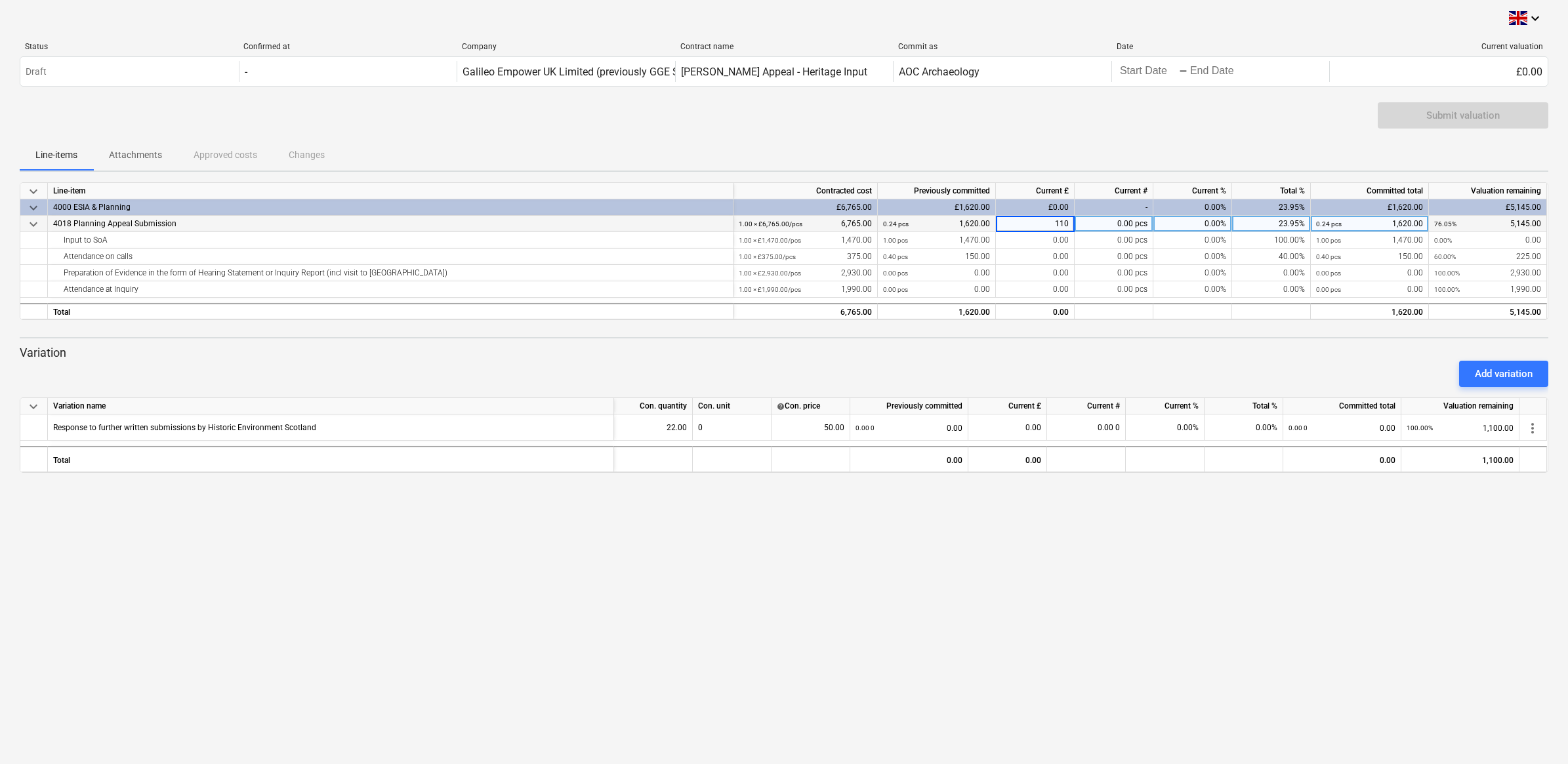
type input "1100"
click at [1039, 220] on div "0.00" at bounding box center [1035, 224] width 79 height 16
type input "1,100"
click at [1047, 228] on div "0.00" at bounding box center [1035, 224] width 79 height 16
click at [570, 361] on div "Add variation" at bounding box center [784, 373] width 1540 height 37
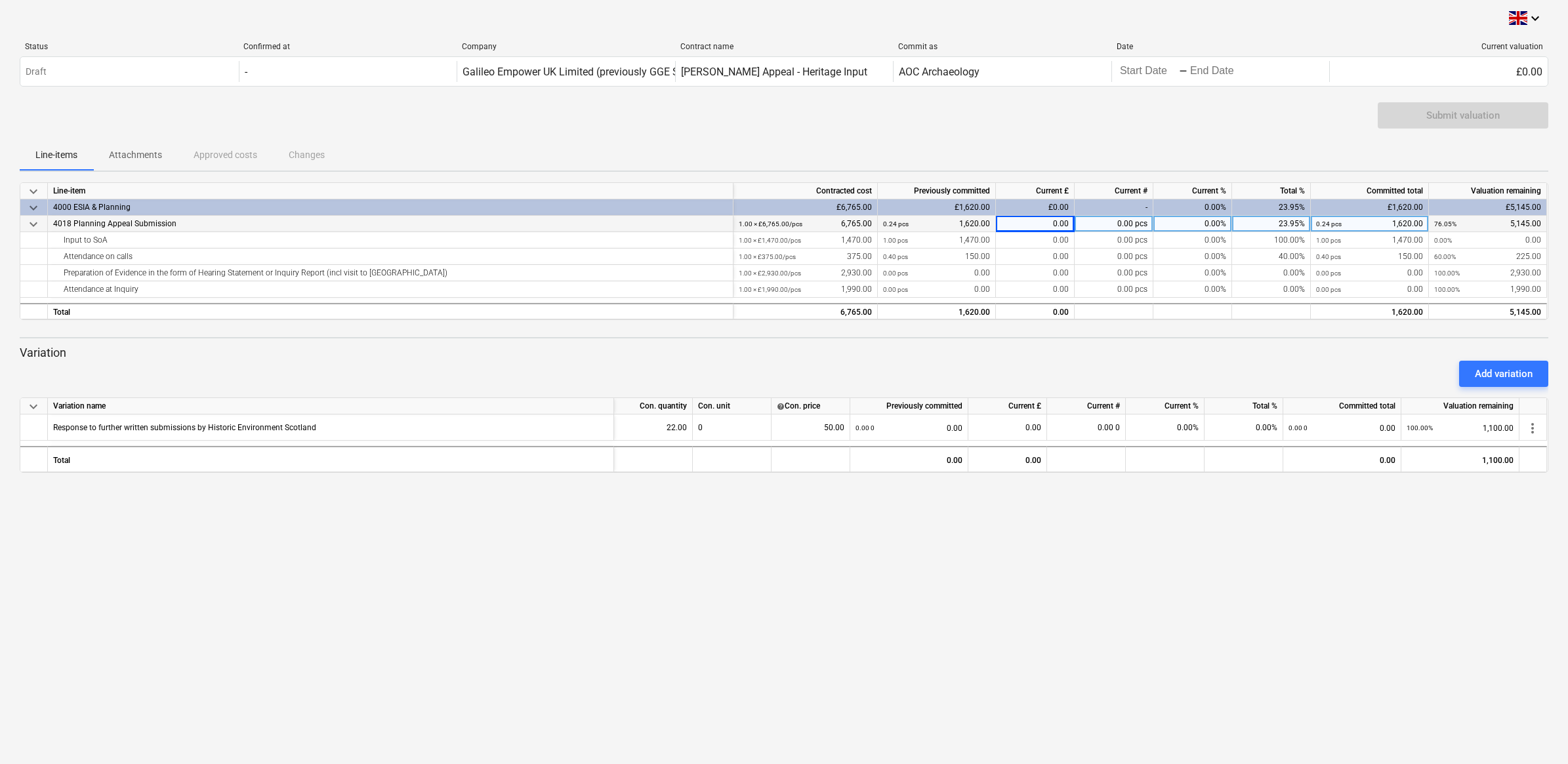
click at [1033, 221] on div "0.00" at bounding box center [1035, 224] width 79 height 16
click at [1058, 202] on div "£0.00" at bounding box center [1035, 207] width 79 height 16
drag, startPoint x: 1049, startPoint y: 207, endPoint x: 1081, endPoint y: 211, distance: 32.2
click at [0, 0] on div "keyboard_arrow_down 4000 ESIA & Planning £6,765.00 £1,620.00 £0.00 - 0.00% 23.9…" at bounding box center [0, 0] width 0 height 0
drag, startPoint x: 1081, startPoint y: 211, endPoint x: 1047, endPoint y: 224, distance: 36.4
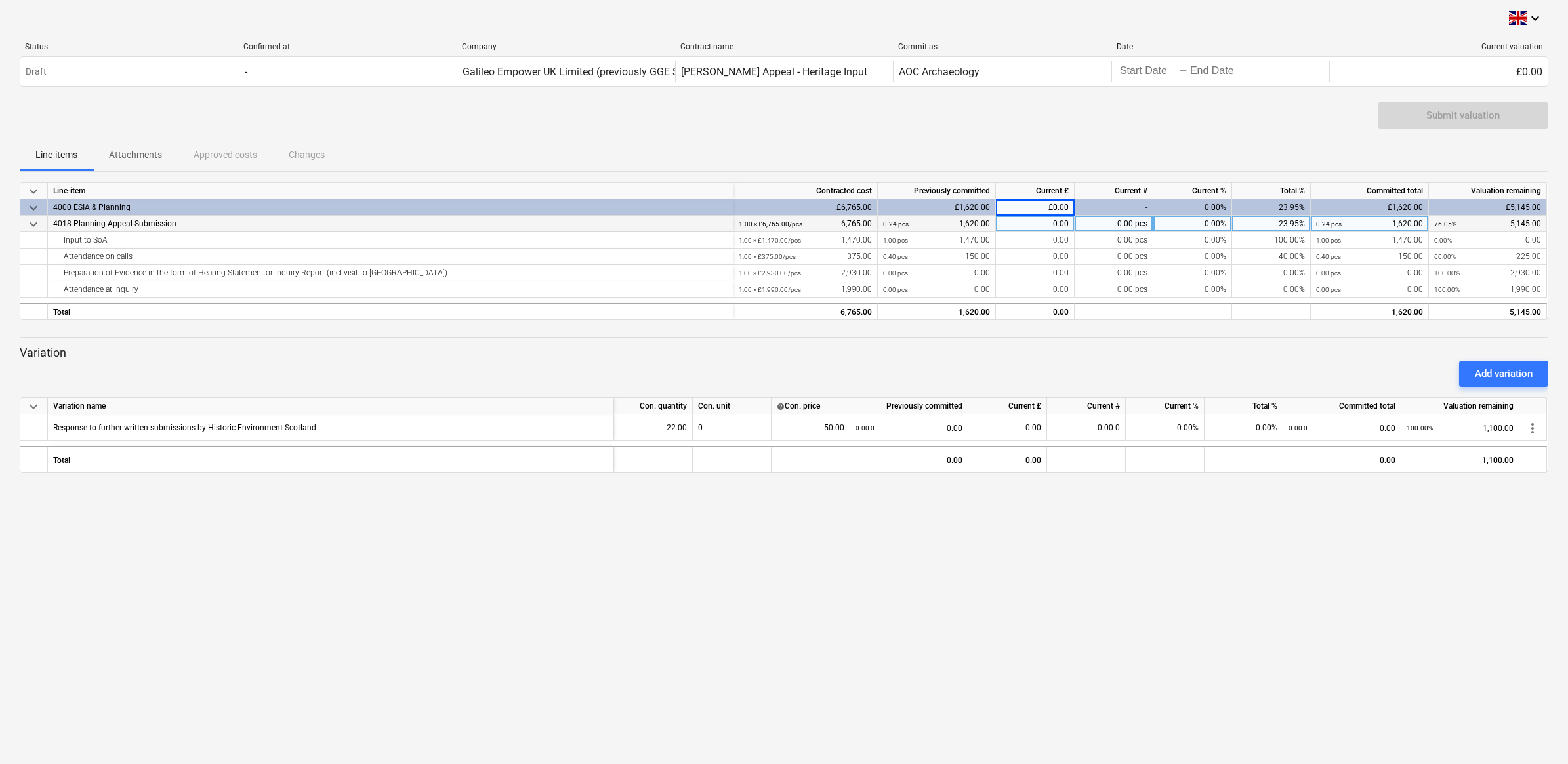
click at [1047, 224] on div "0.00" at bounding box center [1035, 224] width 79 height 16
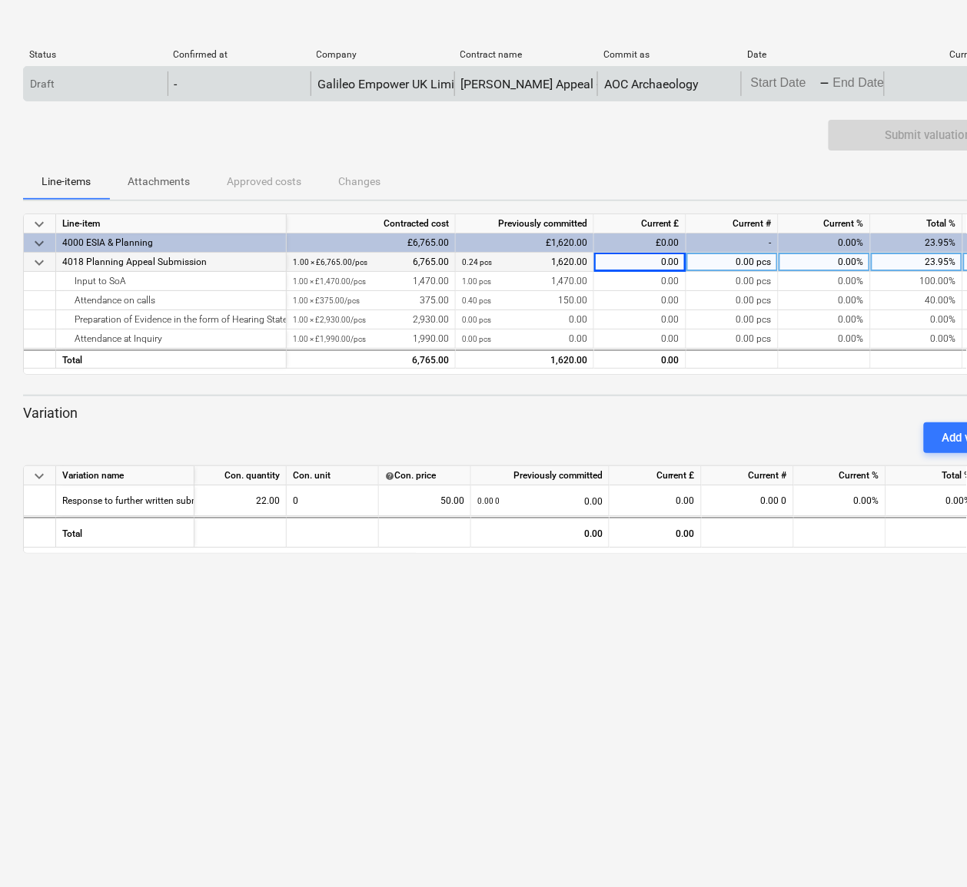
click at [792, 85] on body "keyboard_arrow_down Status Confirmed at Company Contract name Commit as Date Cu…" at bounding box center [483, 443] width 967 height 887
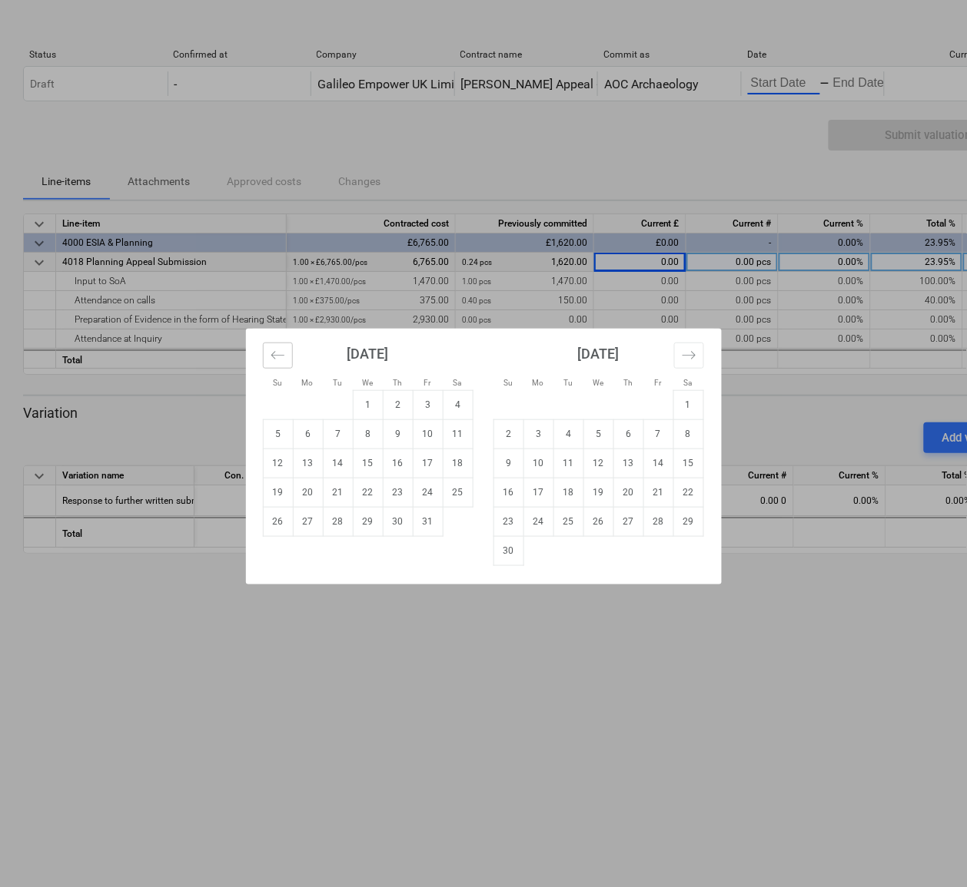
click at [278, 352] on icon "Move backward to switch to the previous month." at bounding box center [277, 355] width 15 height 15
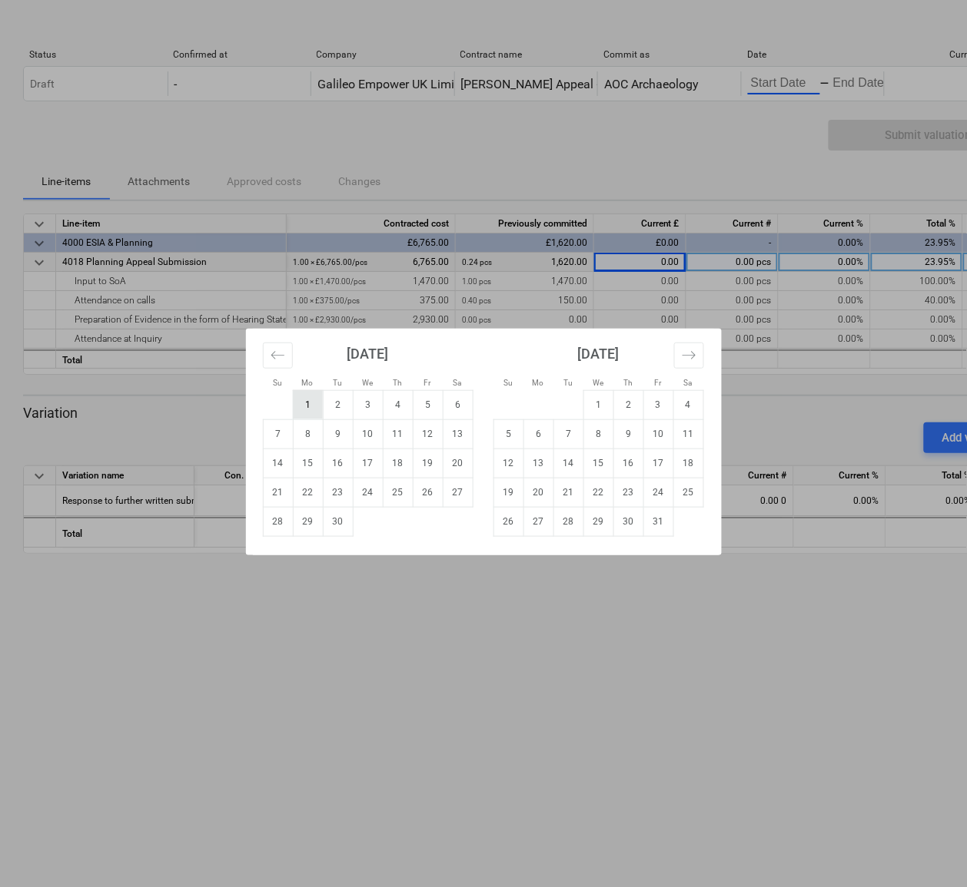
click at [312, 393] on td "1" at bounding box center [308, 404] width 30 height 29
type input "[DATE]"
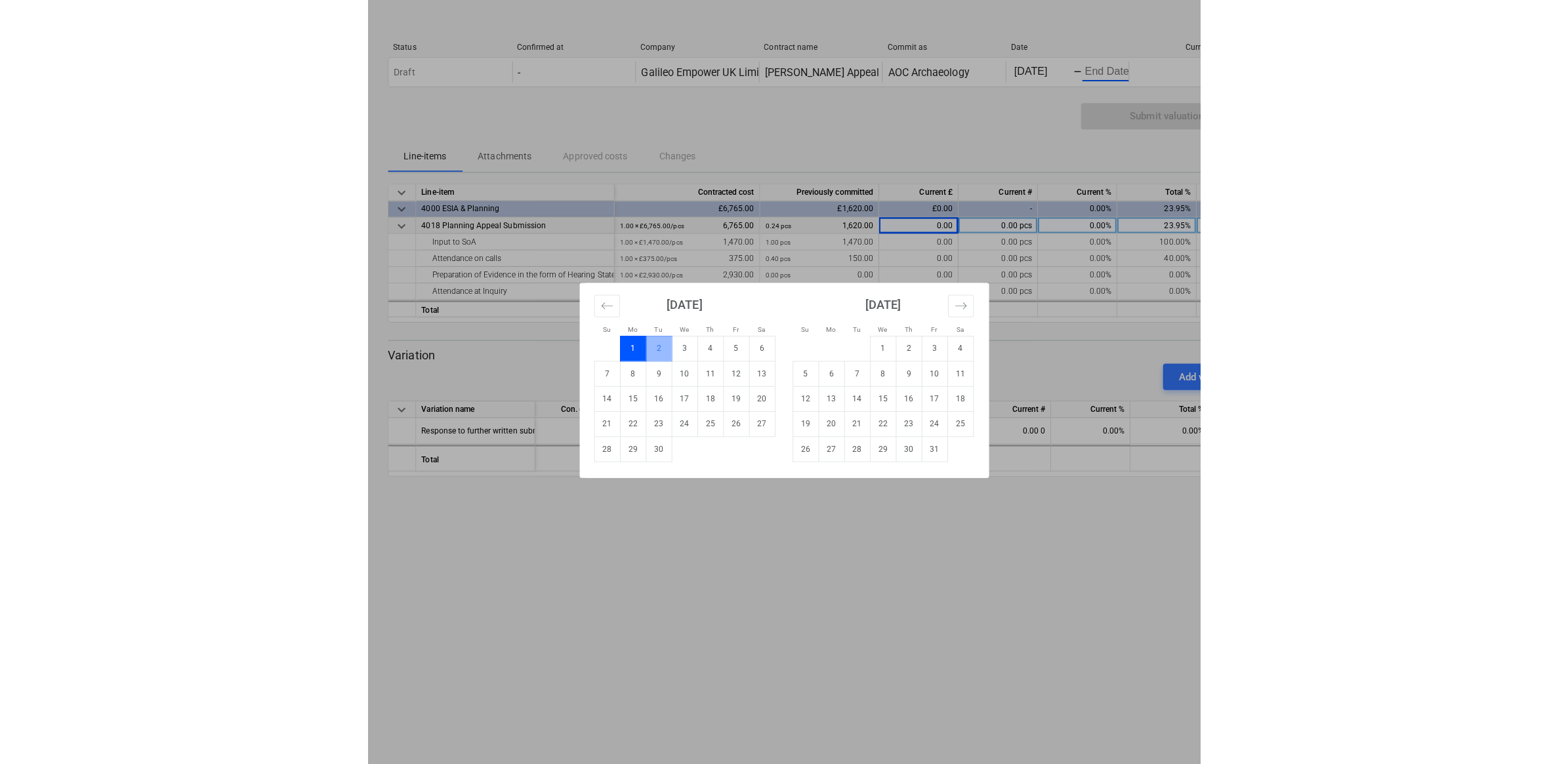
scroll to position [0, 15]
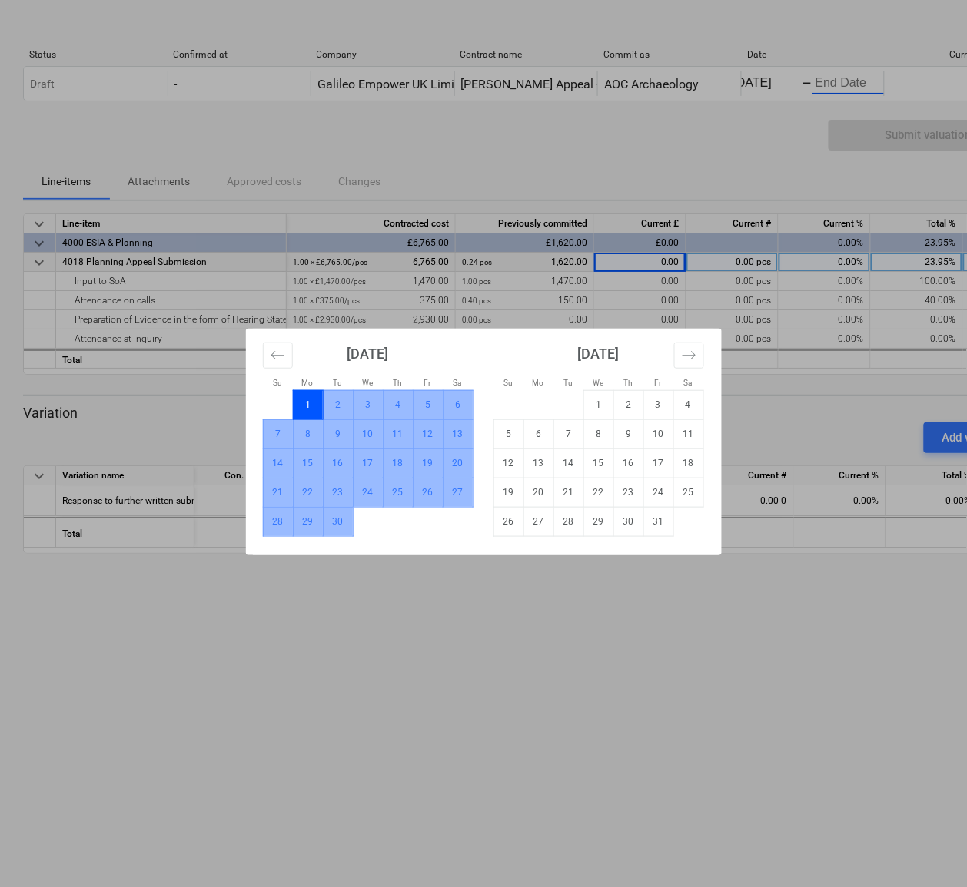
click at [347, 521] on td "30" at bounding box center [338, 521] width 30 height 29
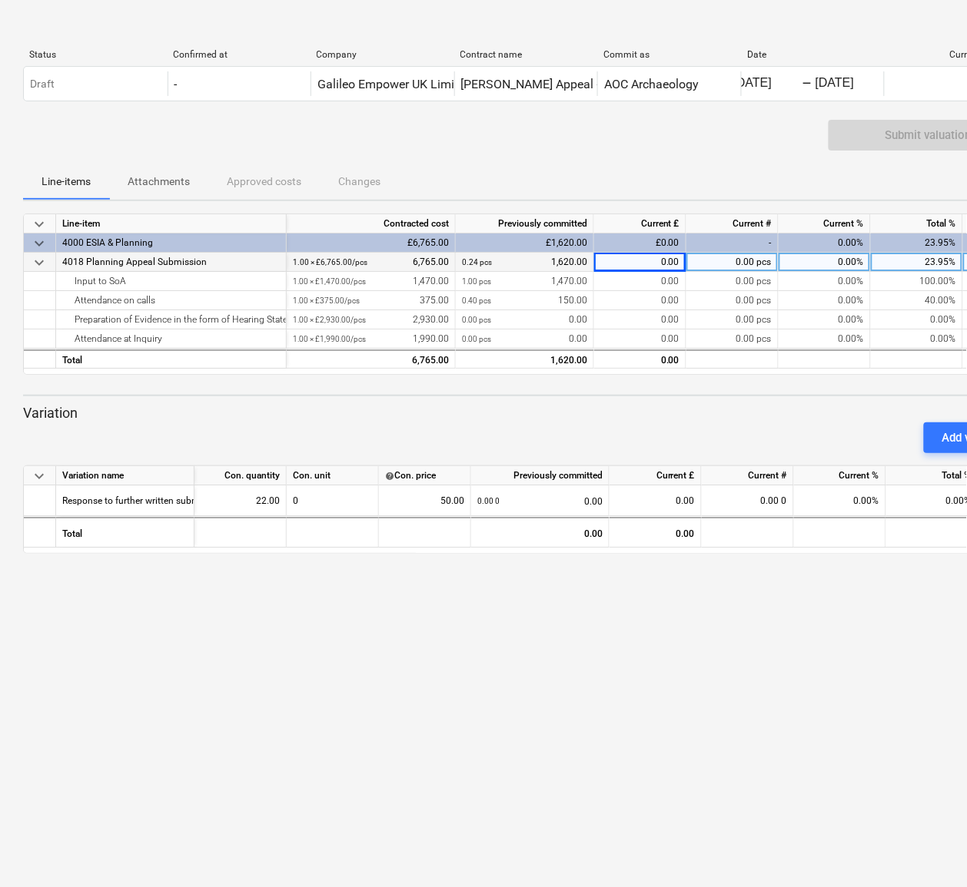
click at [665, 261] on div "0.00" at bounding box center [640, 262] width 92 height 19
click at [728, 265] on div "0.00 pcs" at bounding box center [732, 262] width 92 height 19
click at [651, 262] on div "0.00" at bounding box center [640, 262] width 92 height 19
type input "50"
click at [738, 270] on div "0.00 pcs" at bounding box center [732, 262] width 92 height 19
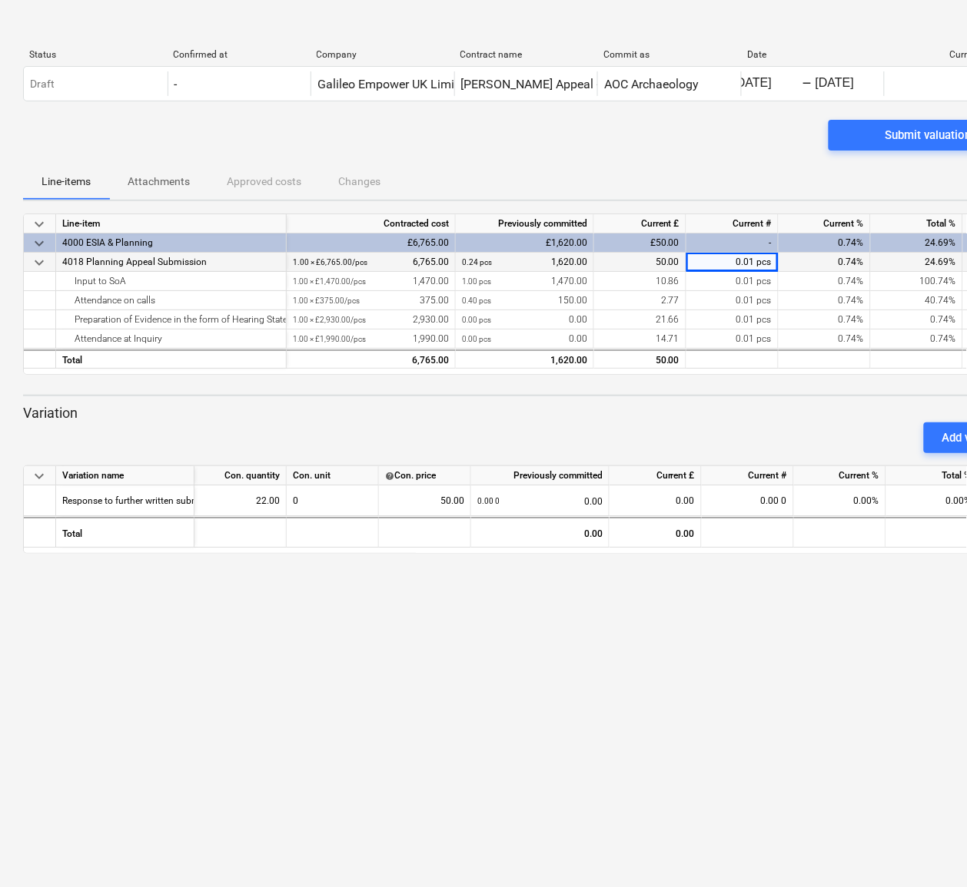
click at [738, 270] on div "0.01 pcs" at bounding box center [732, 262] width 92 height 19
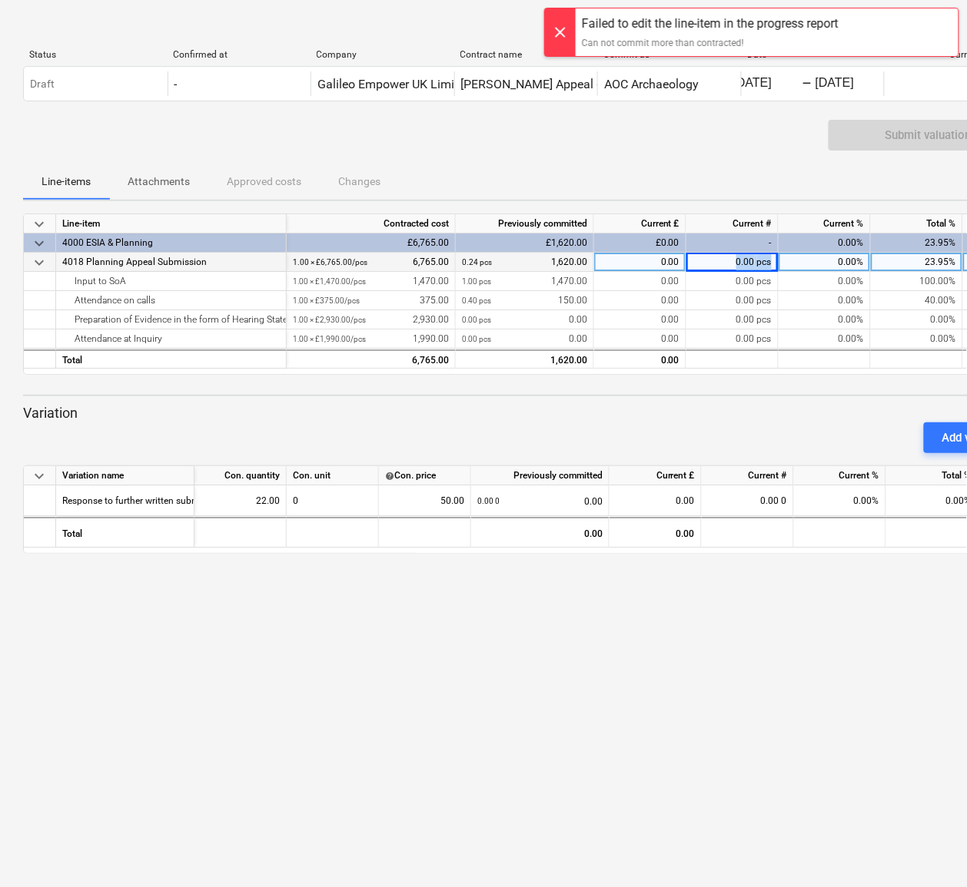
drag, startPoint x: 730, startPoint y: 262, endPoint x: 772, endPoint y: 262, distance: 42.3
click at [772, 262] on div "0.00 pcs" at bounding box center [732, 262] width 92 height 19
click at [747, 267] on input at bounding box center [731, 262] width 91 height 18
type input "22"
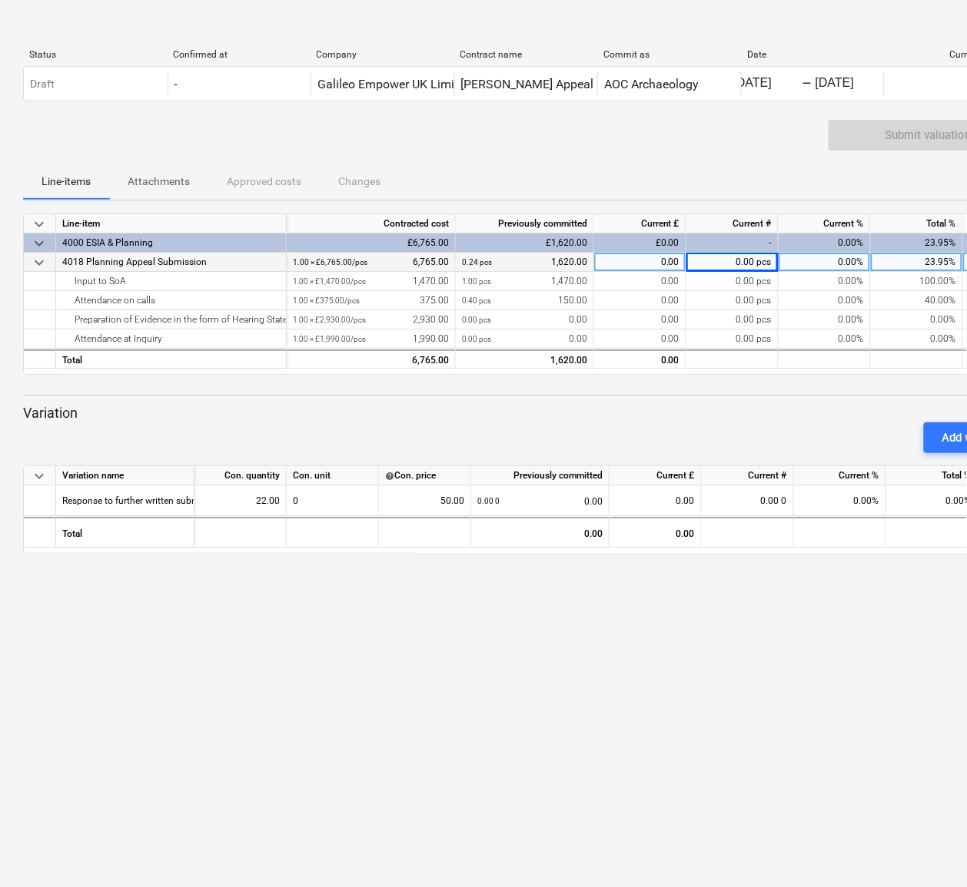
click at [632, 259] on div "0.00" at bounding box center [640, 262] width 92 height 19
click at [35, 479] on span "keyboard_arrow_down" at bounding box center [39, 476] width 18 height 18
click at [35, 479] on span "keyboard_arrow_right" at bounding box center [39, 476] width 18 height 18
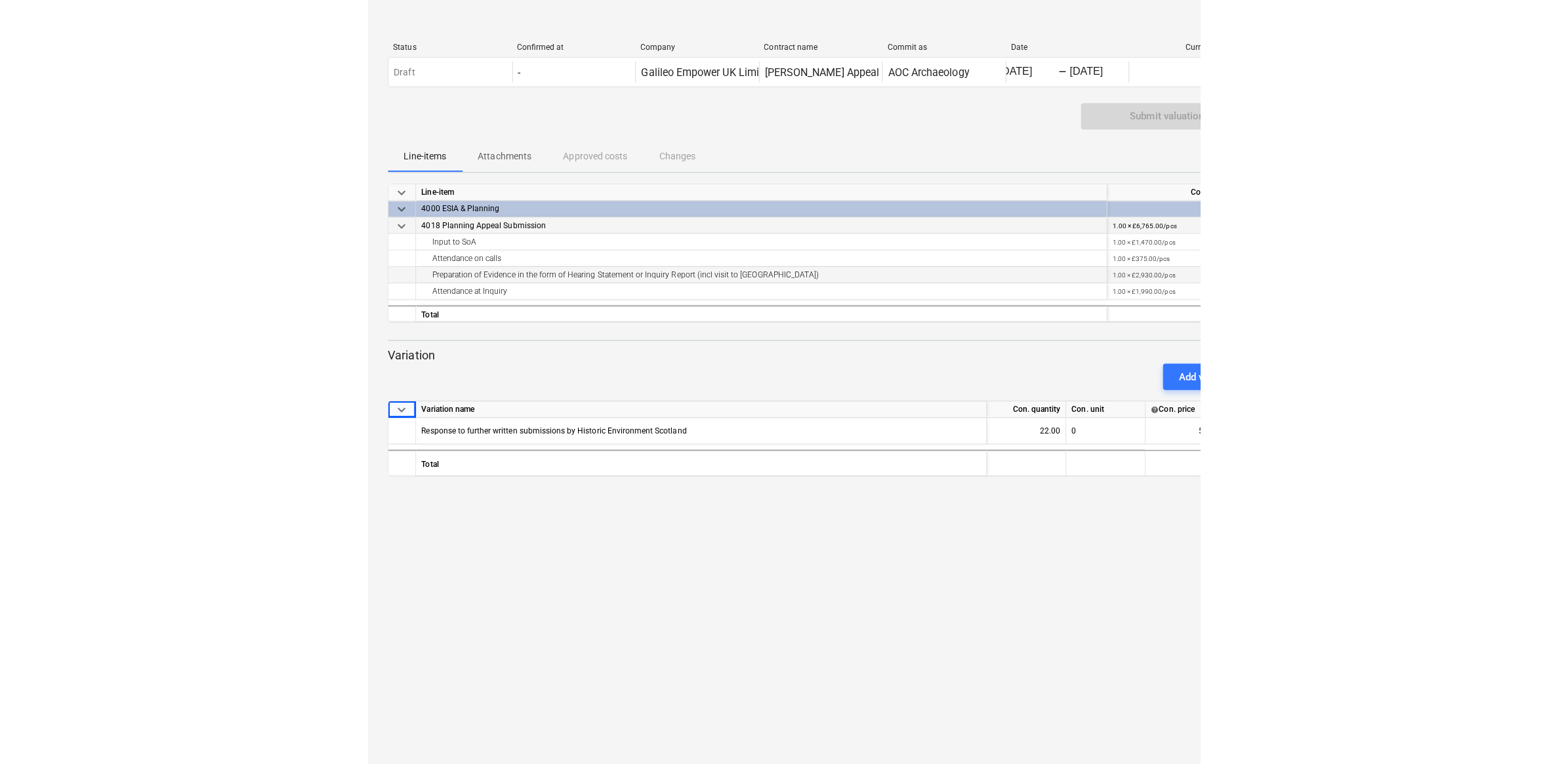
scroll to position [0, 0]
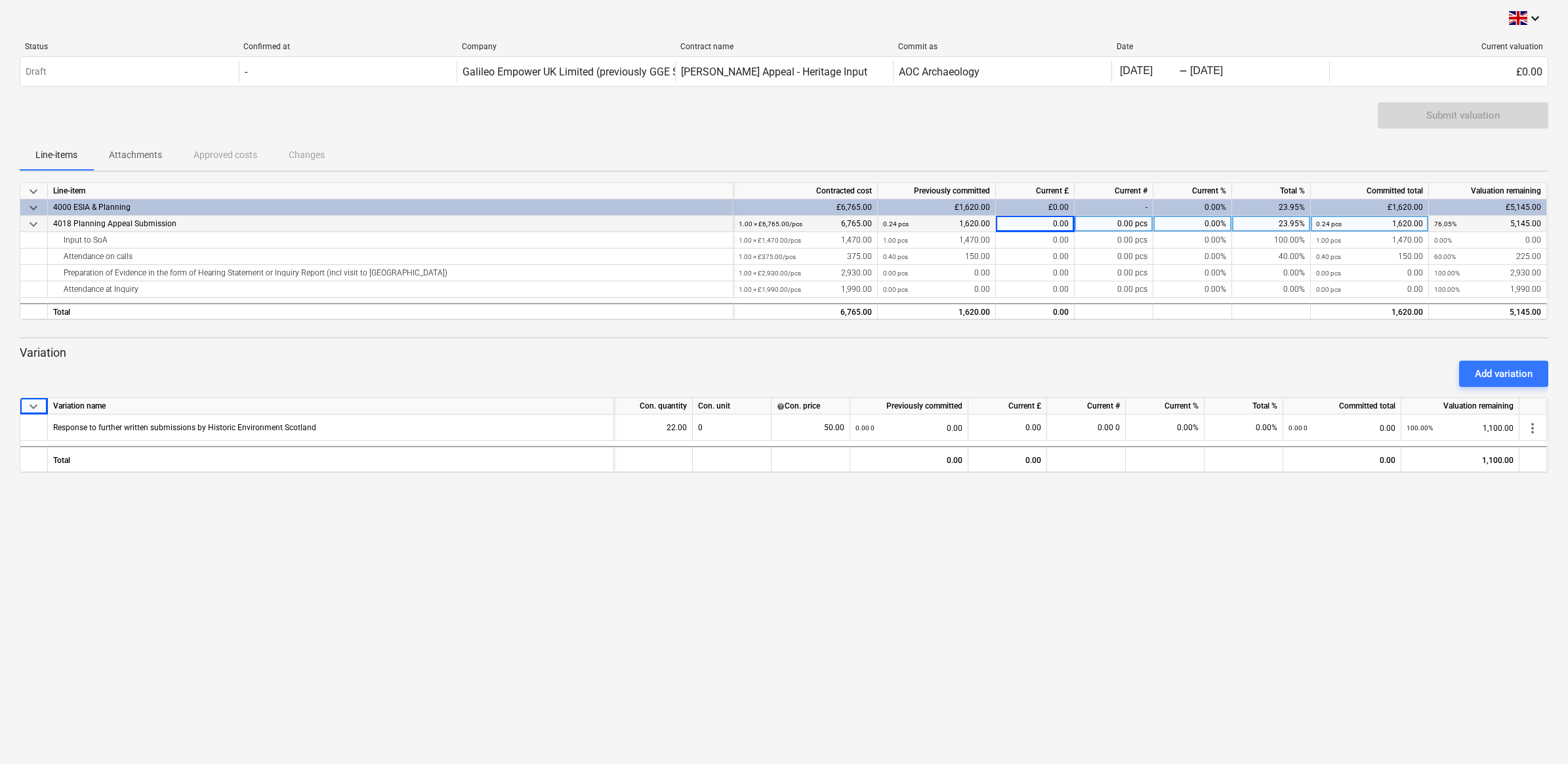
click at [1058, 219] on div "0.00" at bounding box center [1035, 224] width 79 height 16
type input "1100"
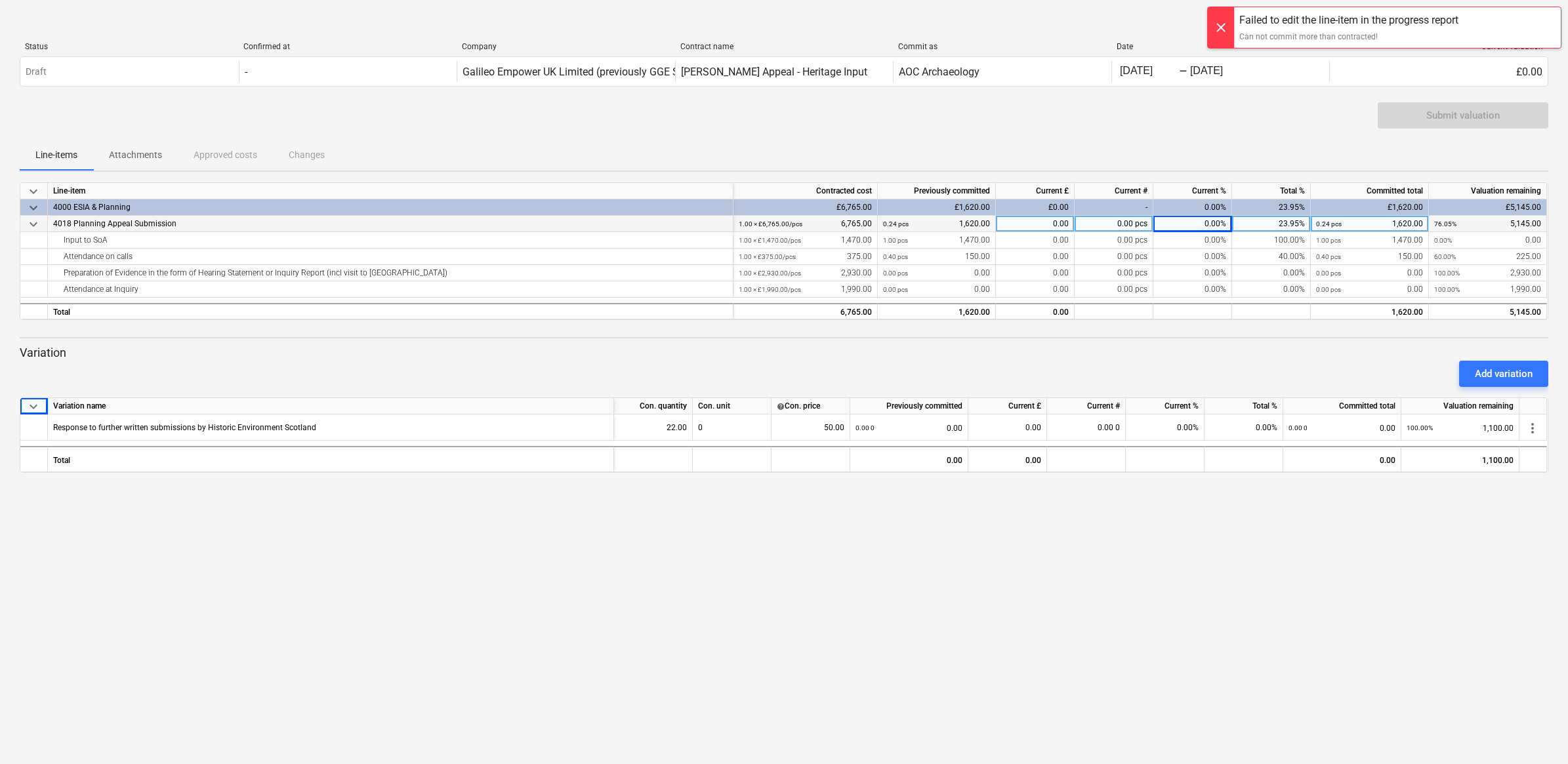
click at [1086, 223] on div "0.00 pcs" at bounding box center [1115, 224] width 79 height 16
click at [1035, 227] on div "0.00" at bounding box center [1035, 224] width 79 height 16
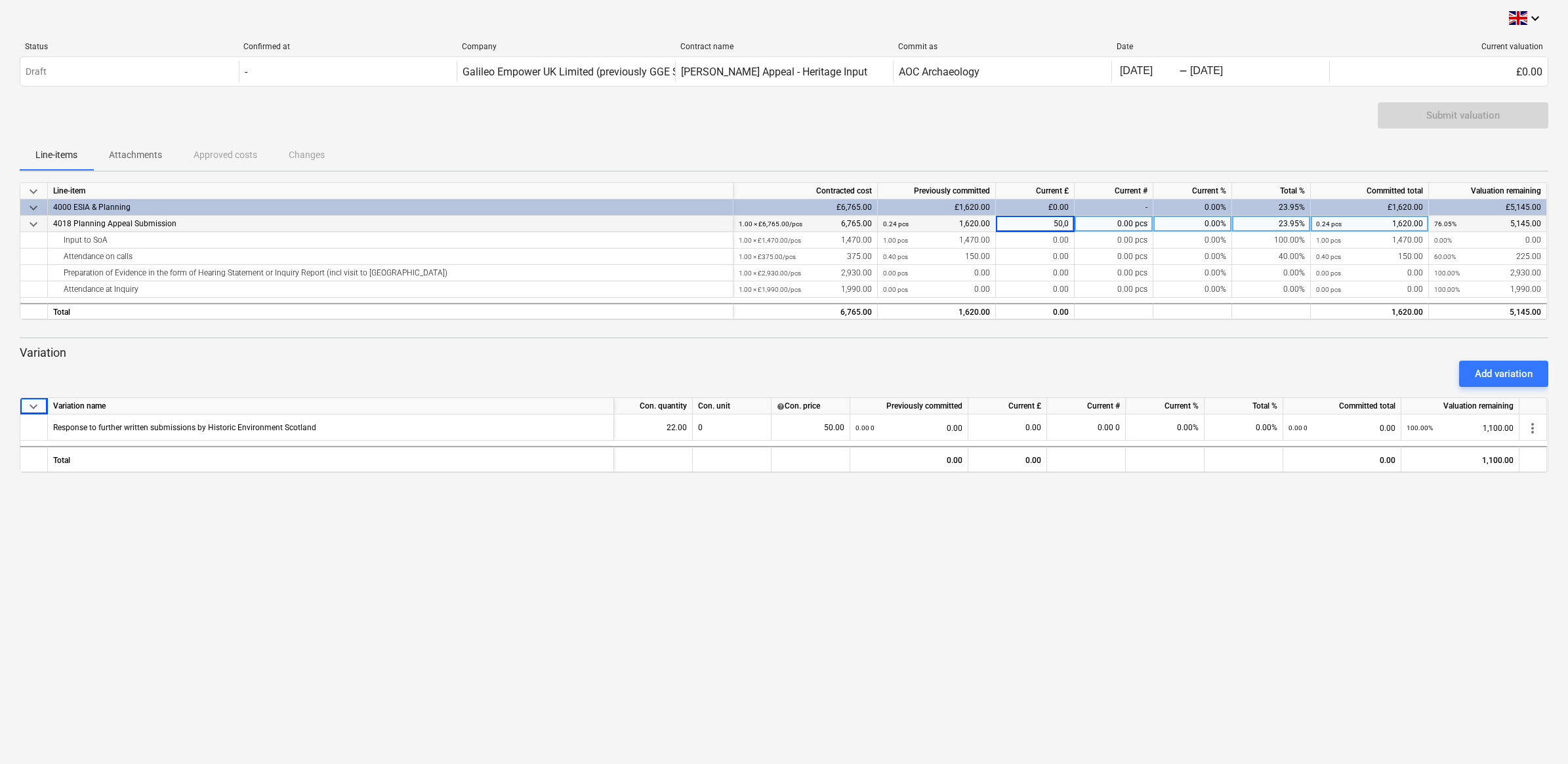
type input "50,00"
click at [1035, 227] on div "0.00" at bounding box center [1035, 224] width 79 height 16
type input "50"
click at [1366, 219] on div "0.24 pcs 1,620.00" at bounding box center [1369, 224] width 107 height 16
type input "1100"
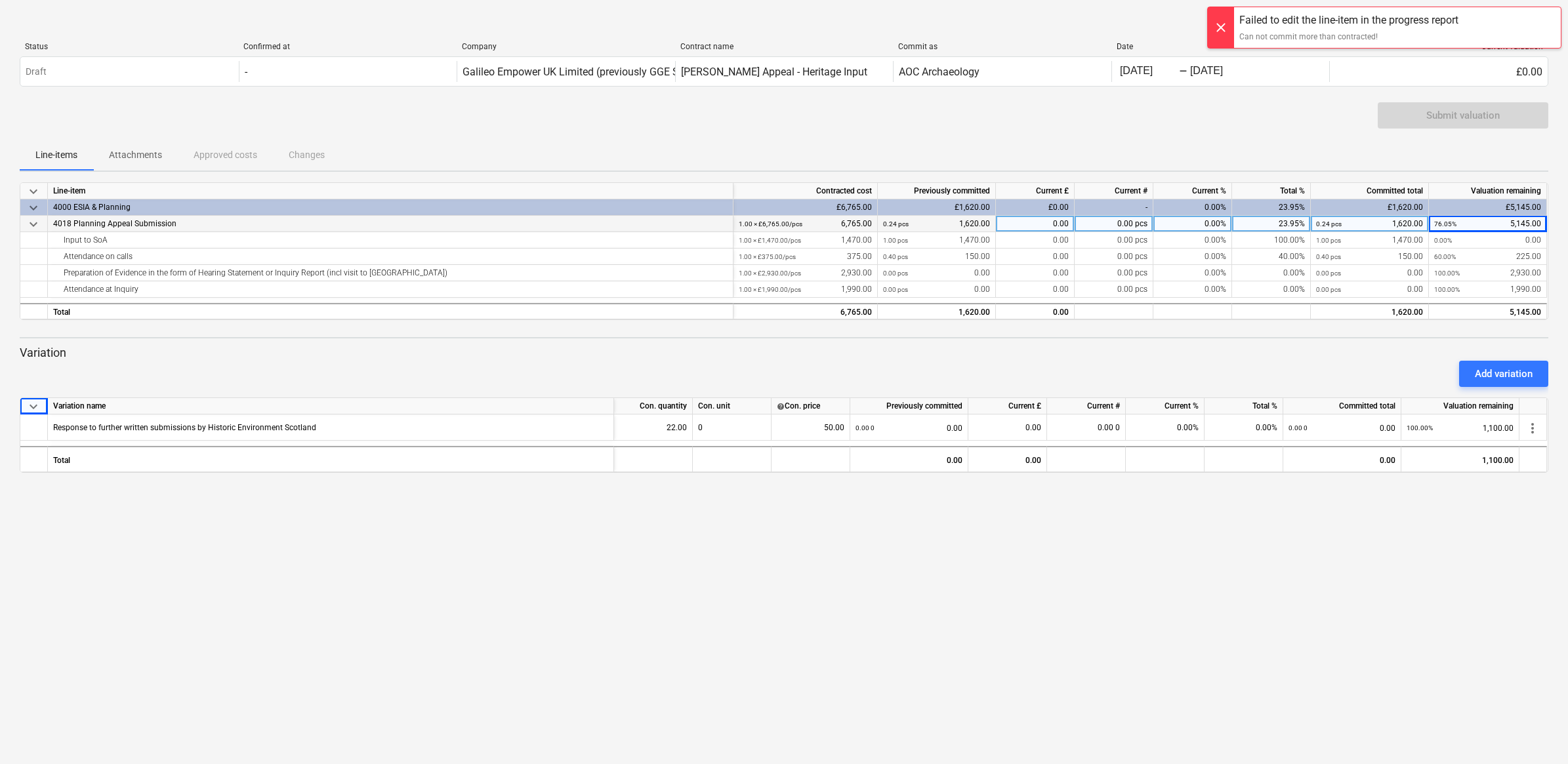
click at [1300, 330] on div at bounding box center [784, 325] width 1529 height 10
click at [1166, 244] on div "0.00%" at bounding box center [1193, 240] width 79 height 16
